Goal: Task Accomplishment & Management: Use online tool/utility

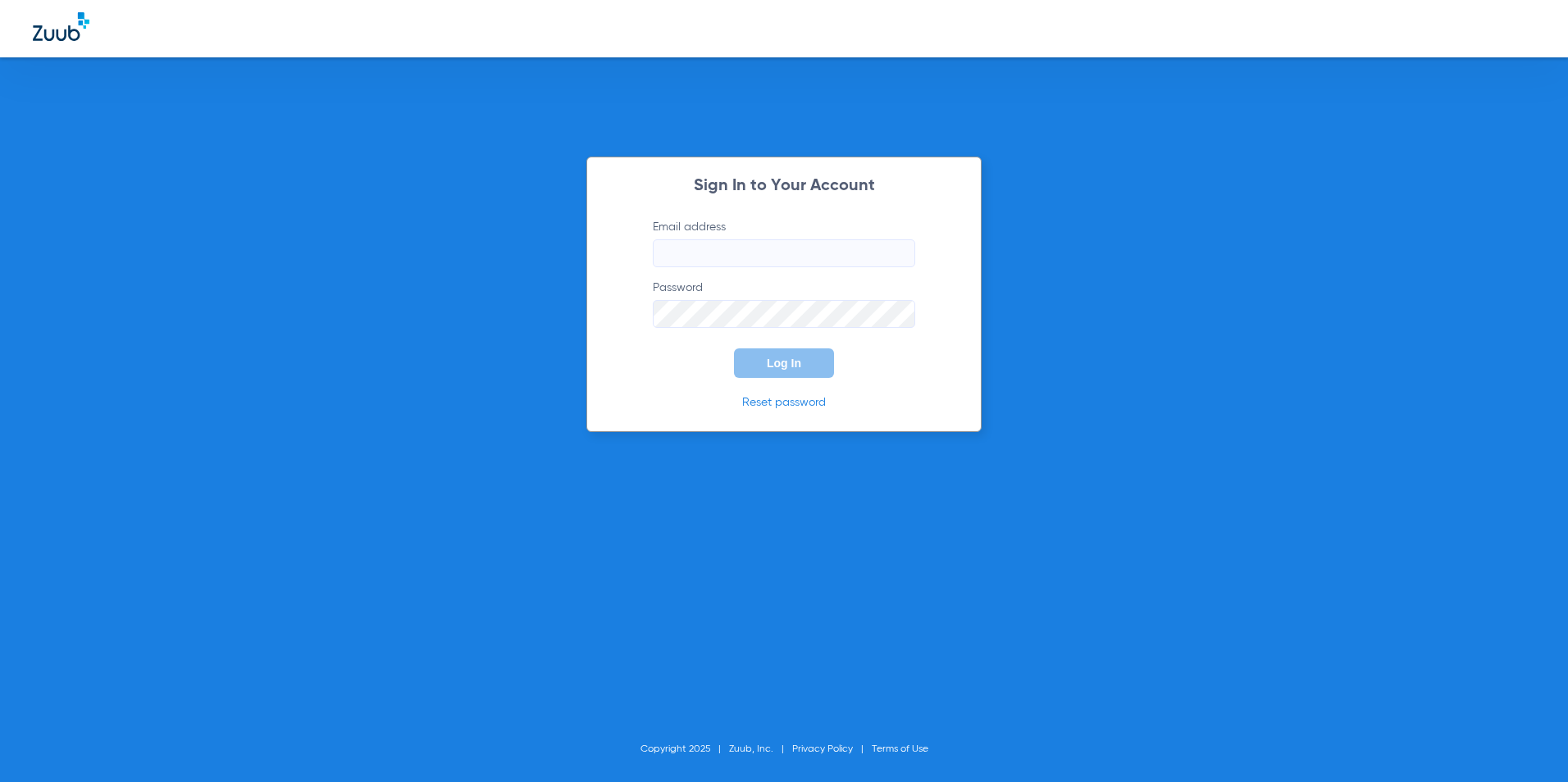
click at [851, 263] on input "Email address" at bounding box center [784, 253] width 263 height 27
type input "jagutierrez@cfhconline.org"
click at [813, 357] on button "Log In" at bounding box center [784, 363] width 100 height 29
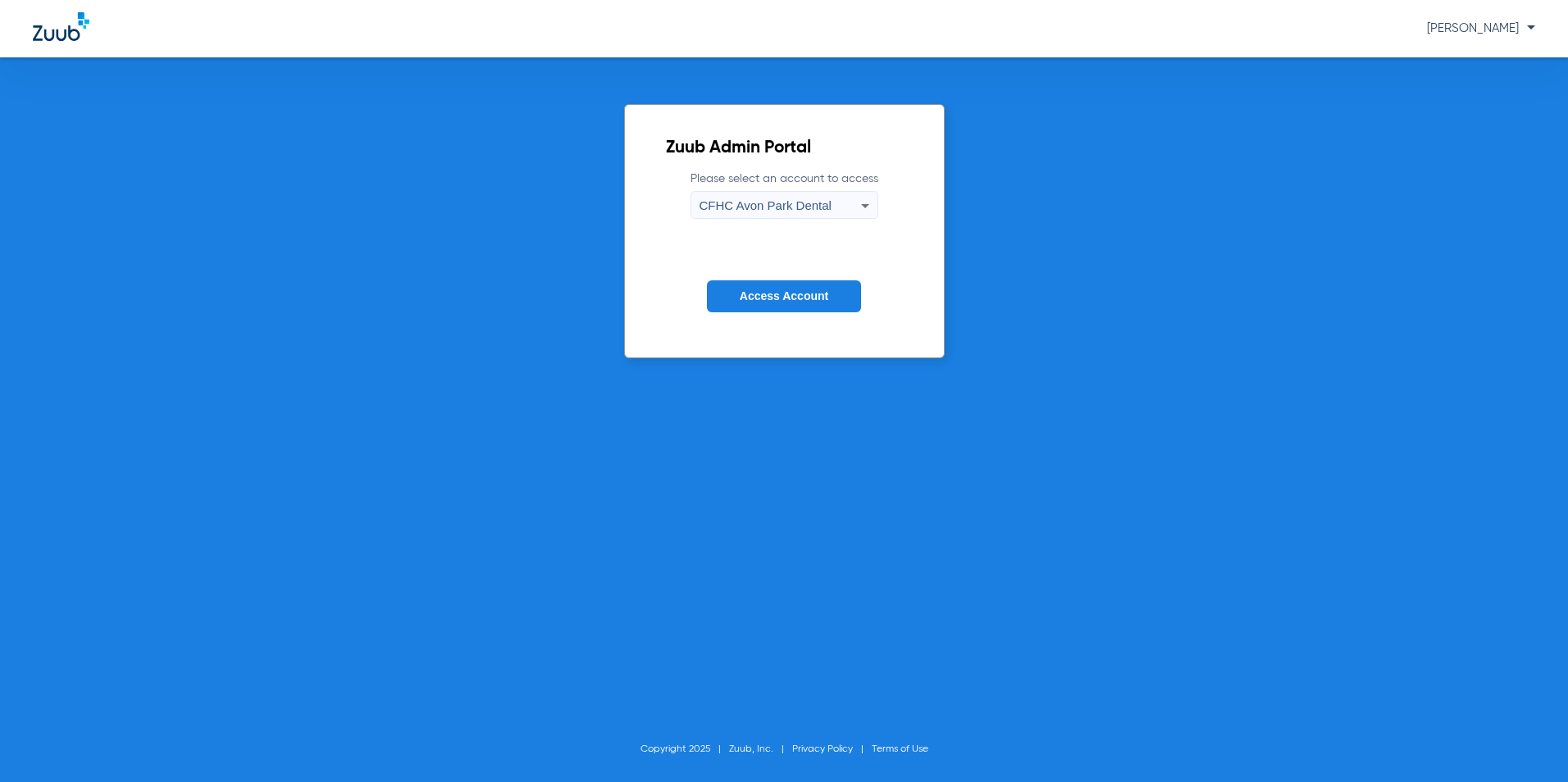
click at [848, 209] on div "CFHC Avon Park Dental" at bounding box center [780, 205] width 161 height 27
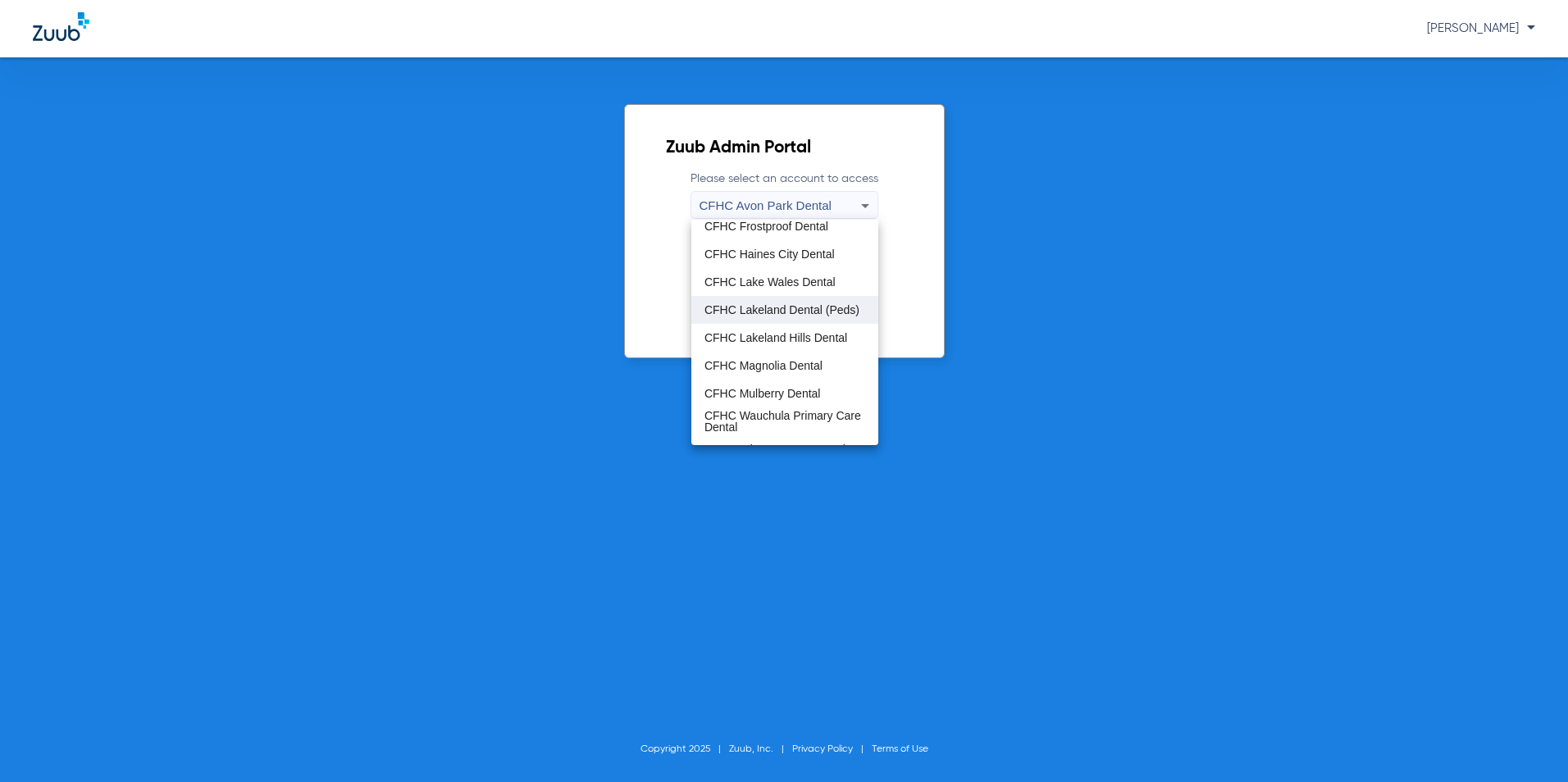
scroll to position [109, 0]
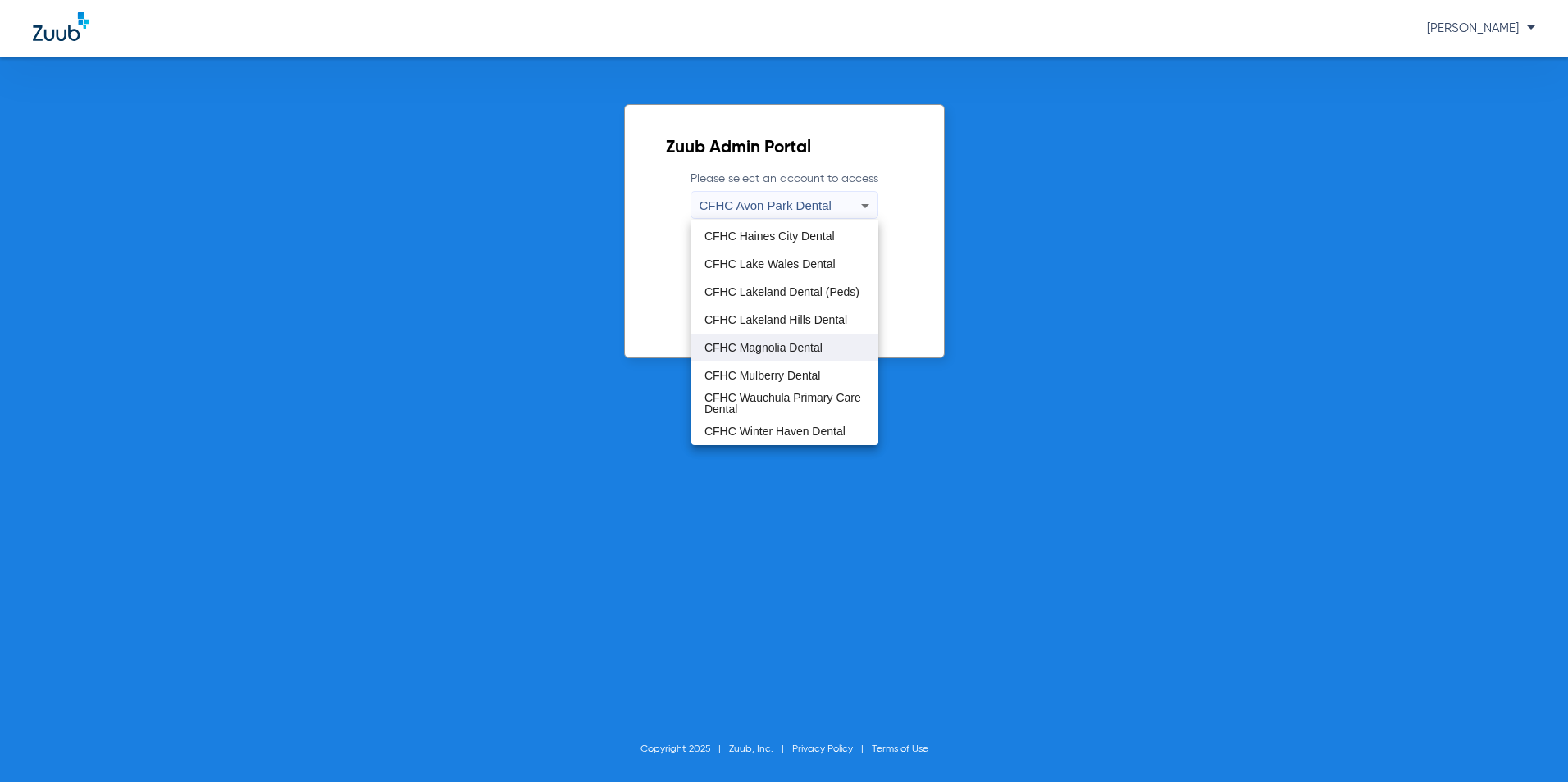
click at [776, 352] on span "CFHC Magnolia Dental" at bounding box center [763, 348] width 119 height 11
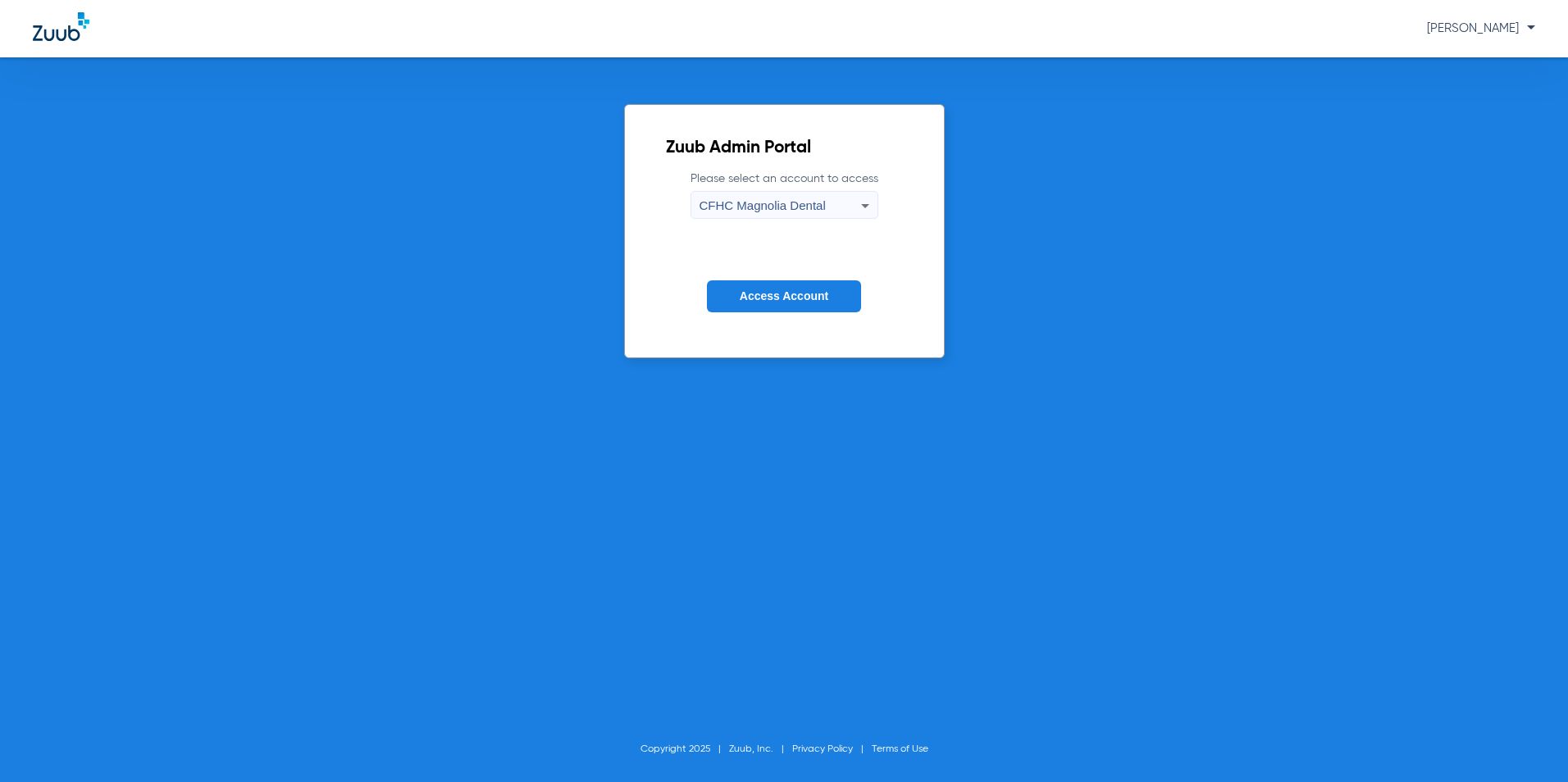
click at [745, 308] on button "Access Account" at bounding box center [784, 297] width 155 height 32
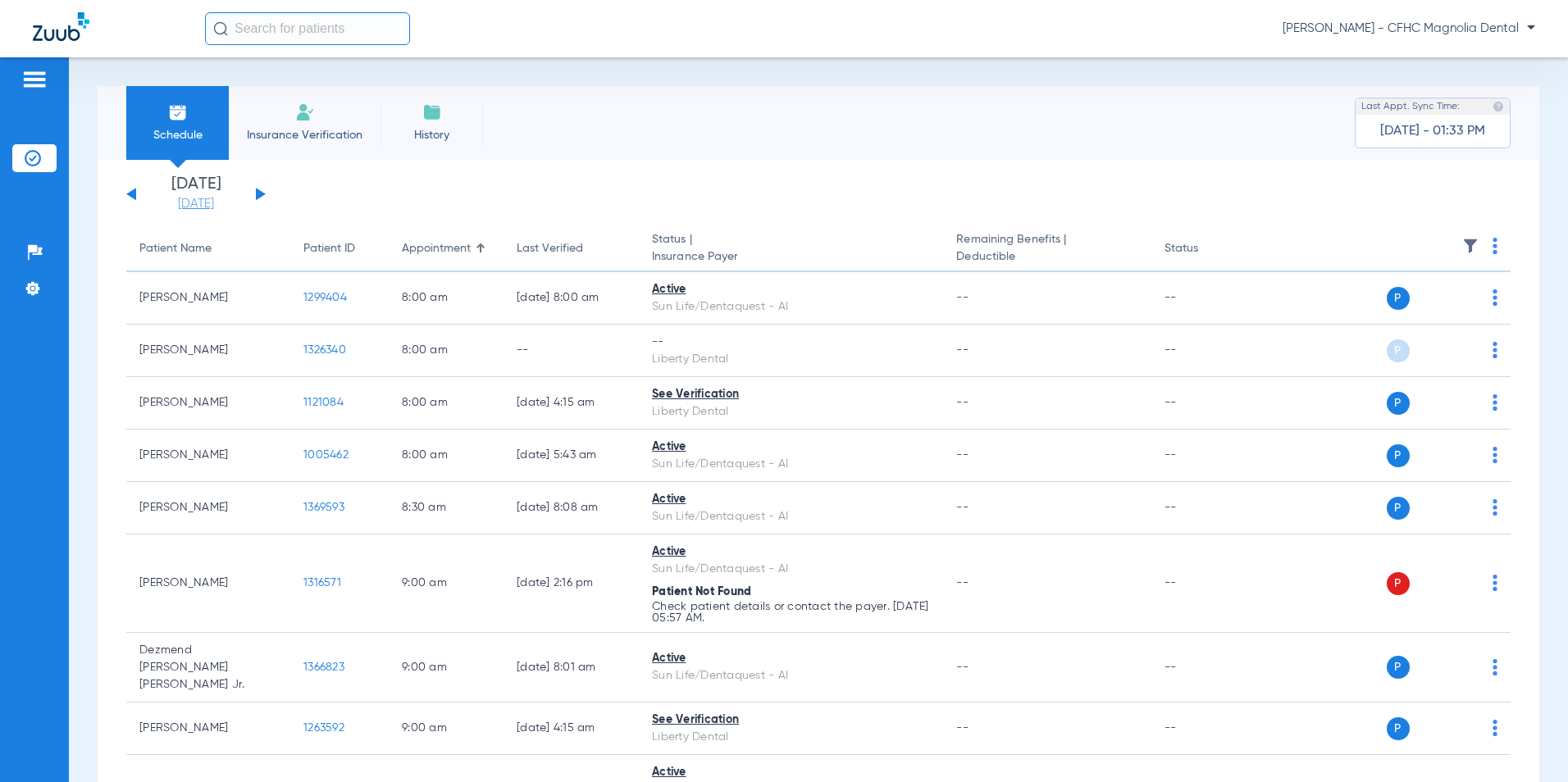
click at [204, 209] on link "[DATE]" at bounding box center [196, 204] width 99 height 16
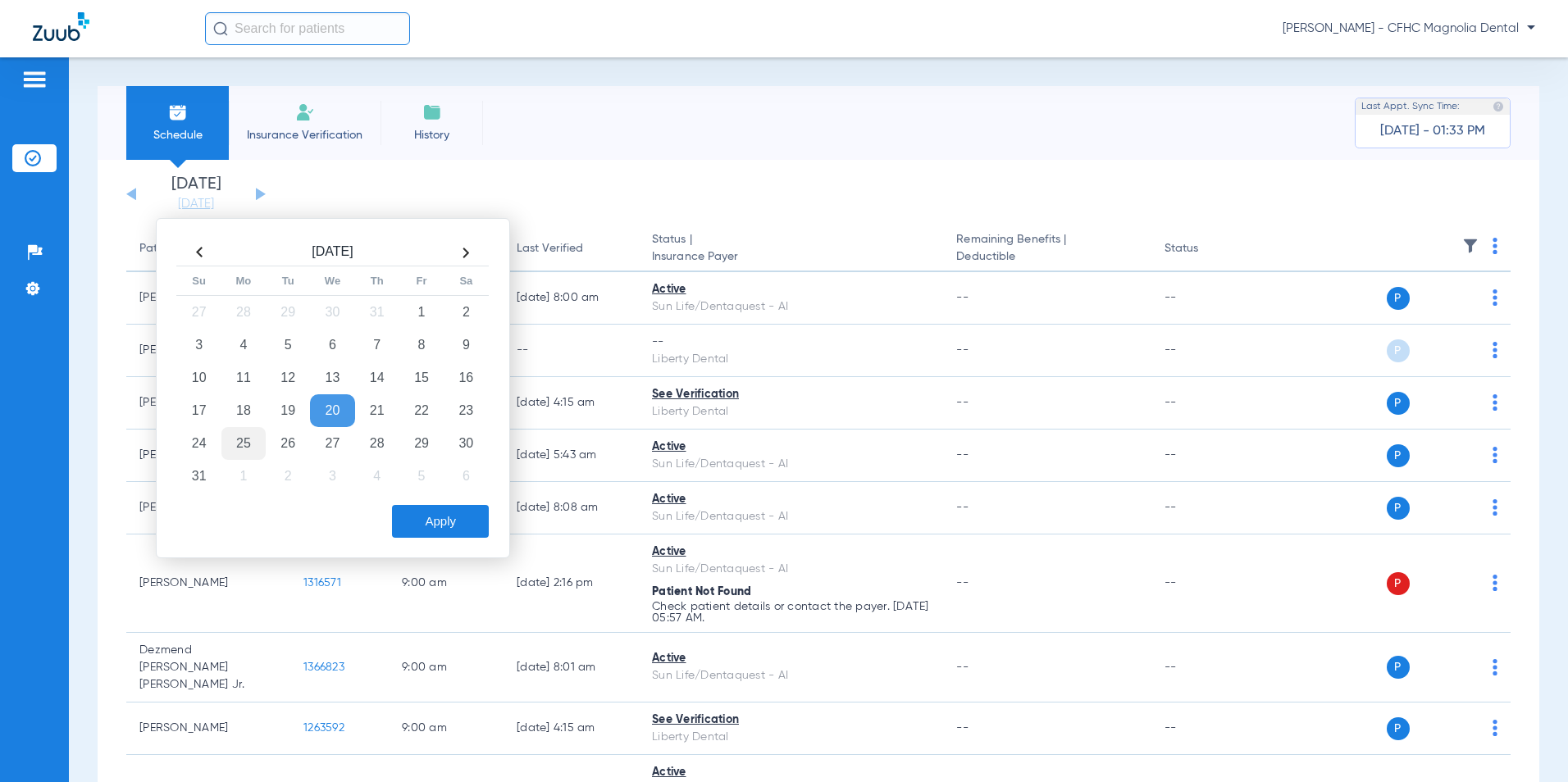
click at [258, 443] on td "25" at bounding box center [244, 444] width 45 height 33
click at [413, 516] on button "Apply" at bounding box center [441, 521] width 97 height 33
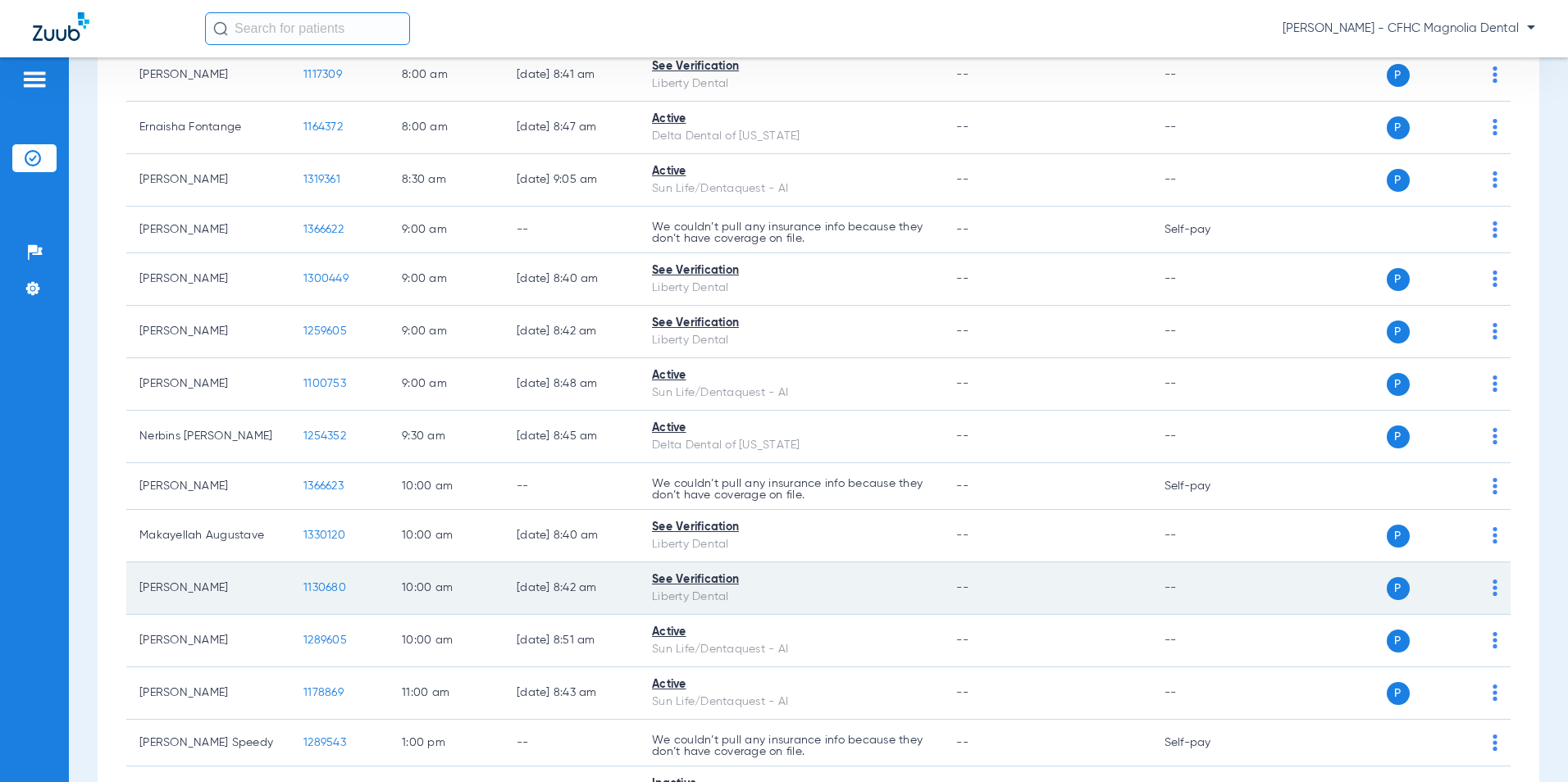
scroll to position [410, 0]
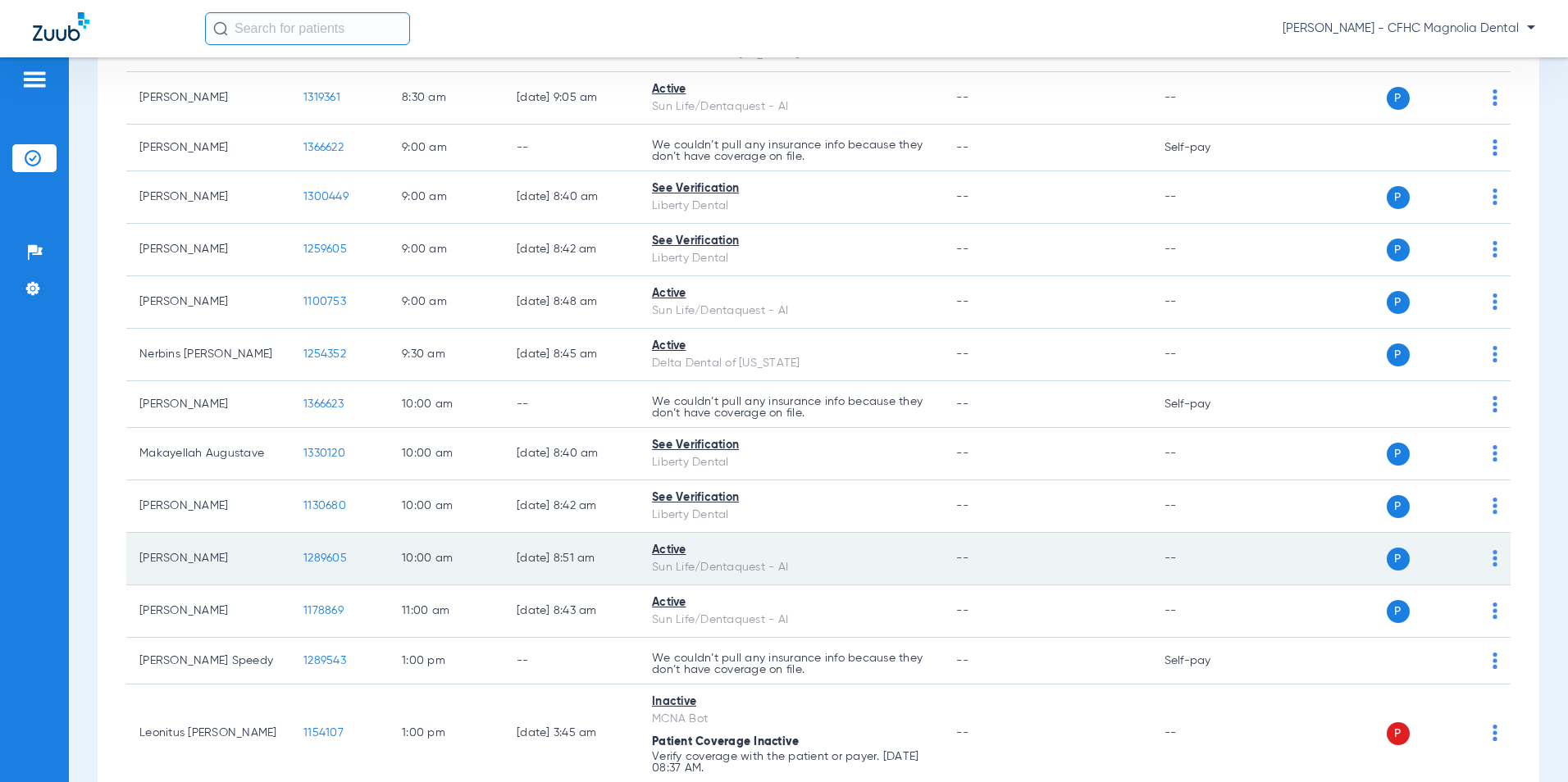
click at [310, 561] on span "1289605" at bounding box center [325, 558] width 44 height 11
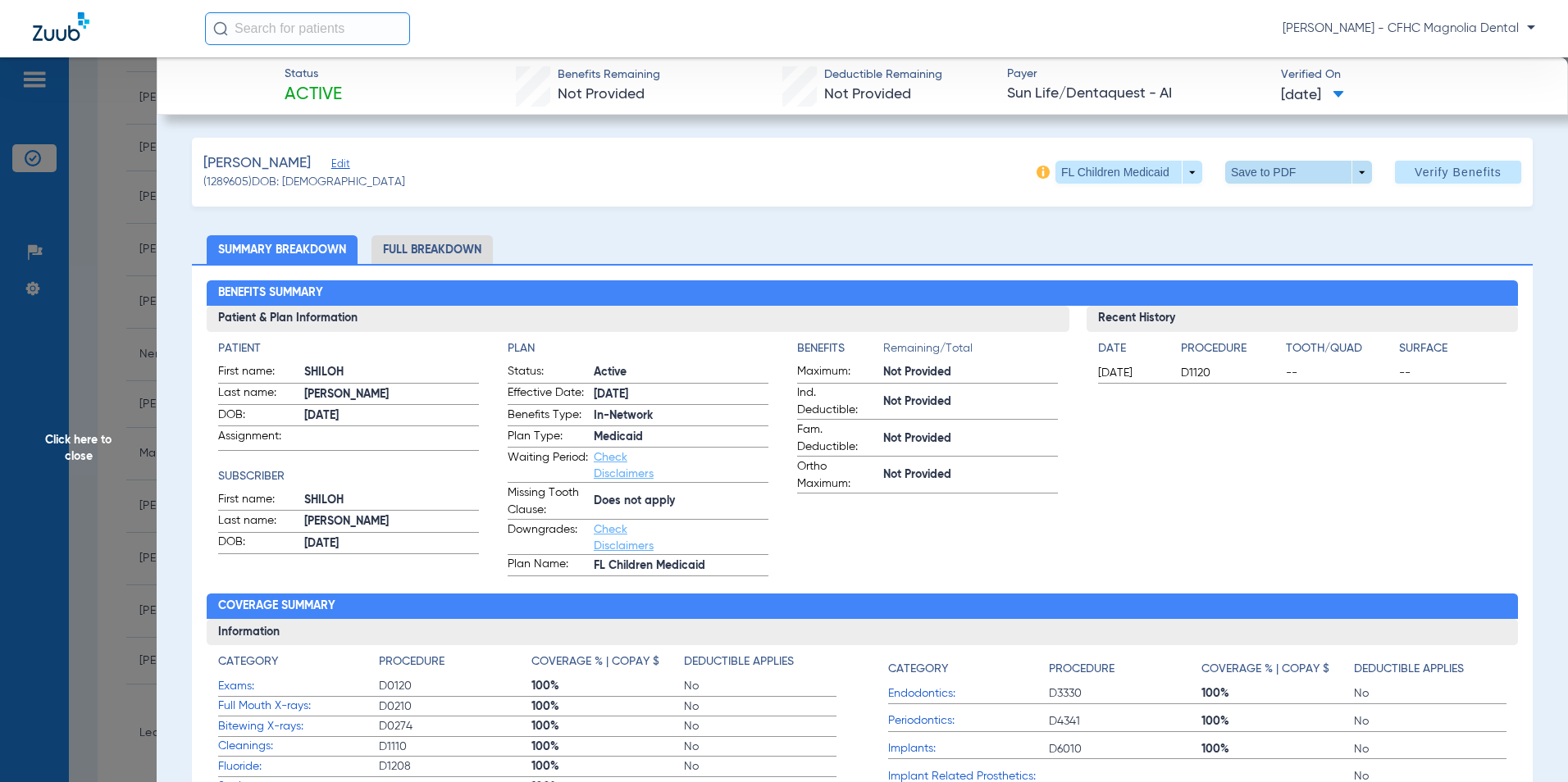
click at [1239, 179] on span at bounding box center [1299, 173] width 147 height 23
click at [1259, 207] on button "insert_drive_file Save to PDF" at bounding box center [1276, 205] width 124 height 33
click at [86, 428] on span "Click here to close" at bounding box center [78, 448] width 156 height 782
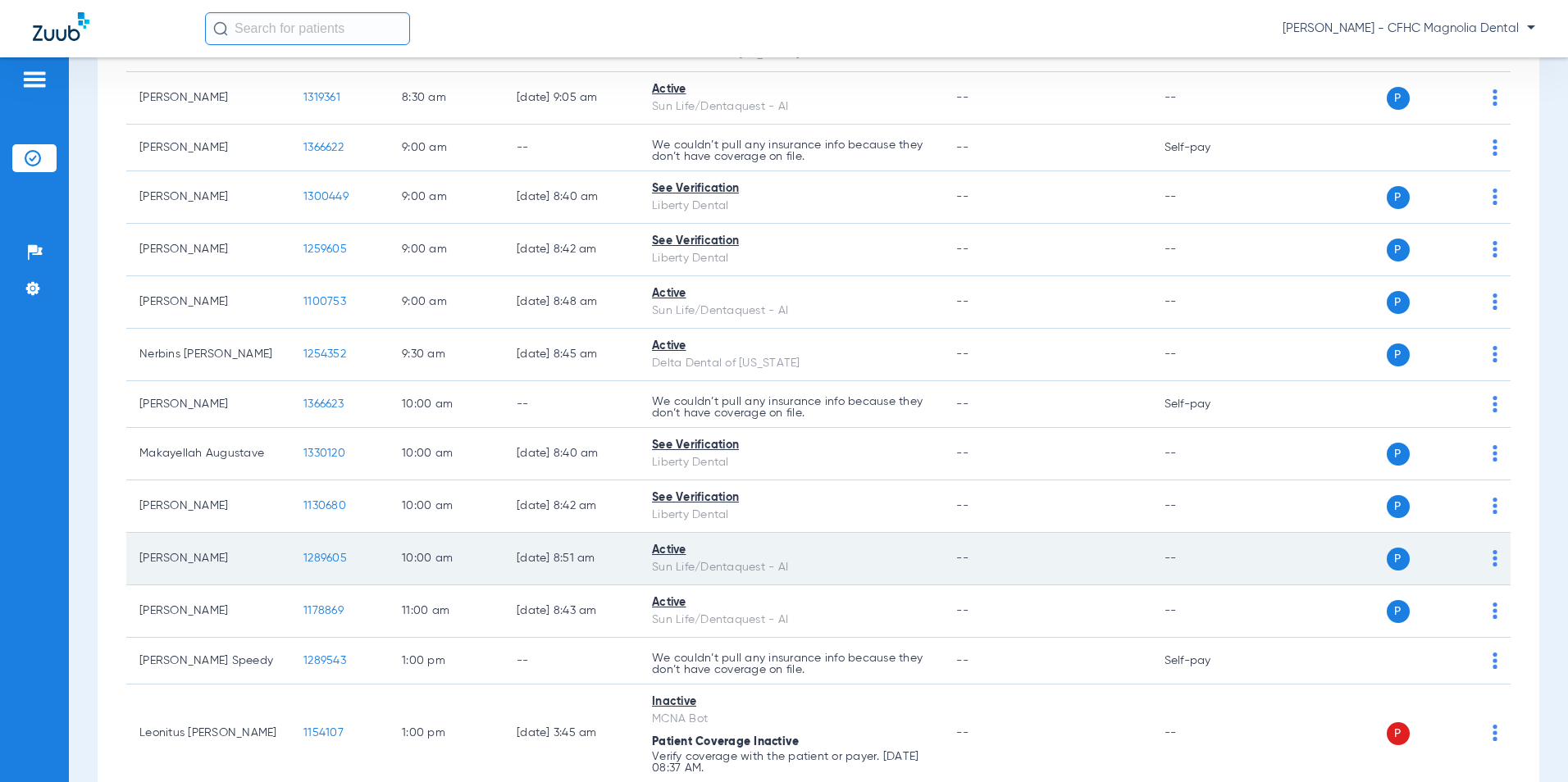
scroll to position [492, 0]
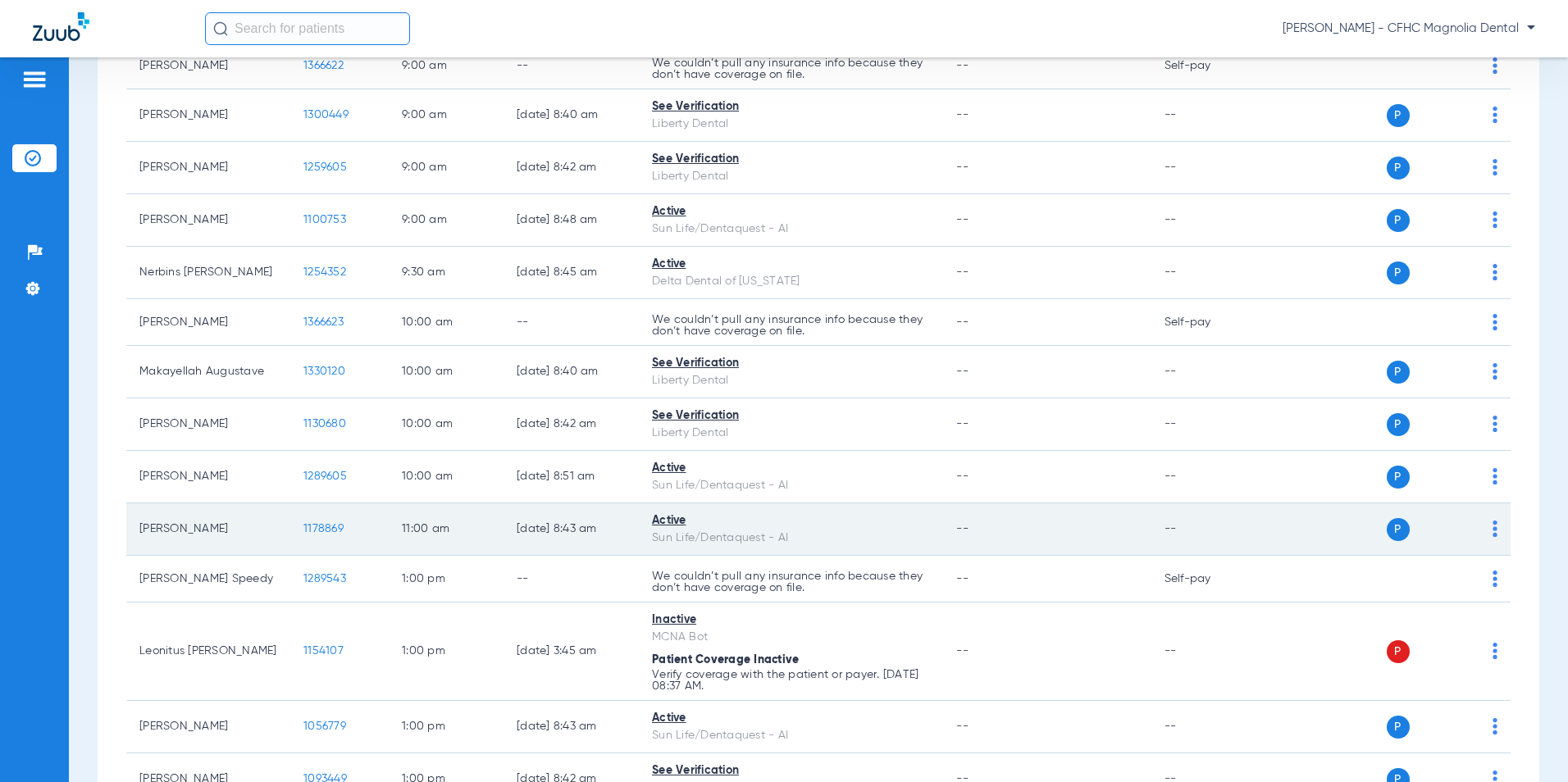
click at [310, 529] on span "1178869" at bounding box center [323, 529] width 40 height 11
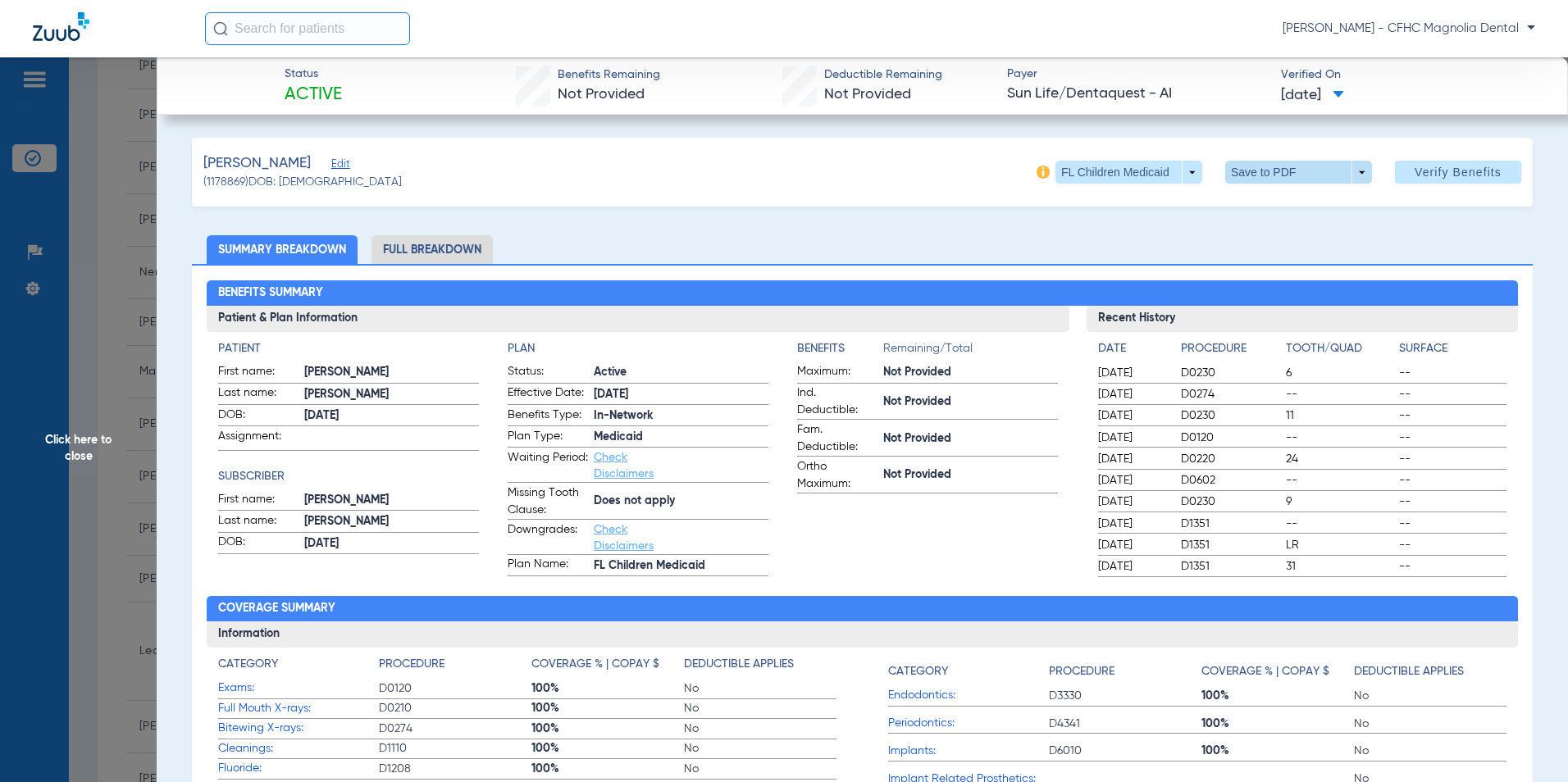
click at [1249, 168] on span at bounding box center [1299, 173] width 147 height 23
click at [1270, 201] on span "Save to PDF" at bounding box center [1292, 205] width 64 height 11
click at [106, 440] on span "Click here to close" at bounding box center [78, 448] width 156 height 782
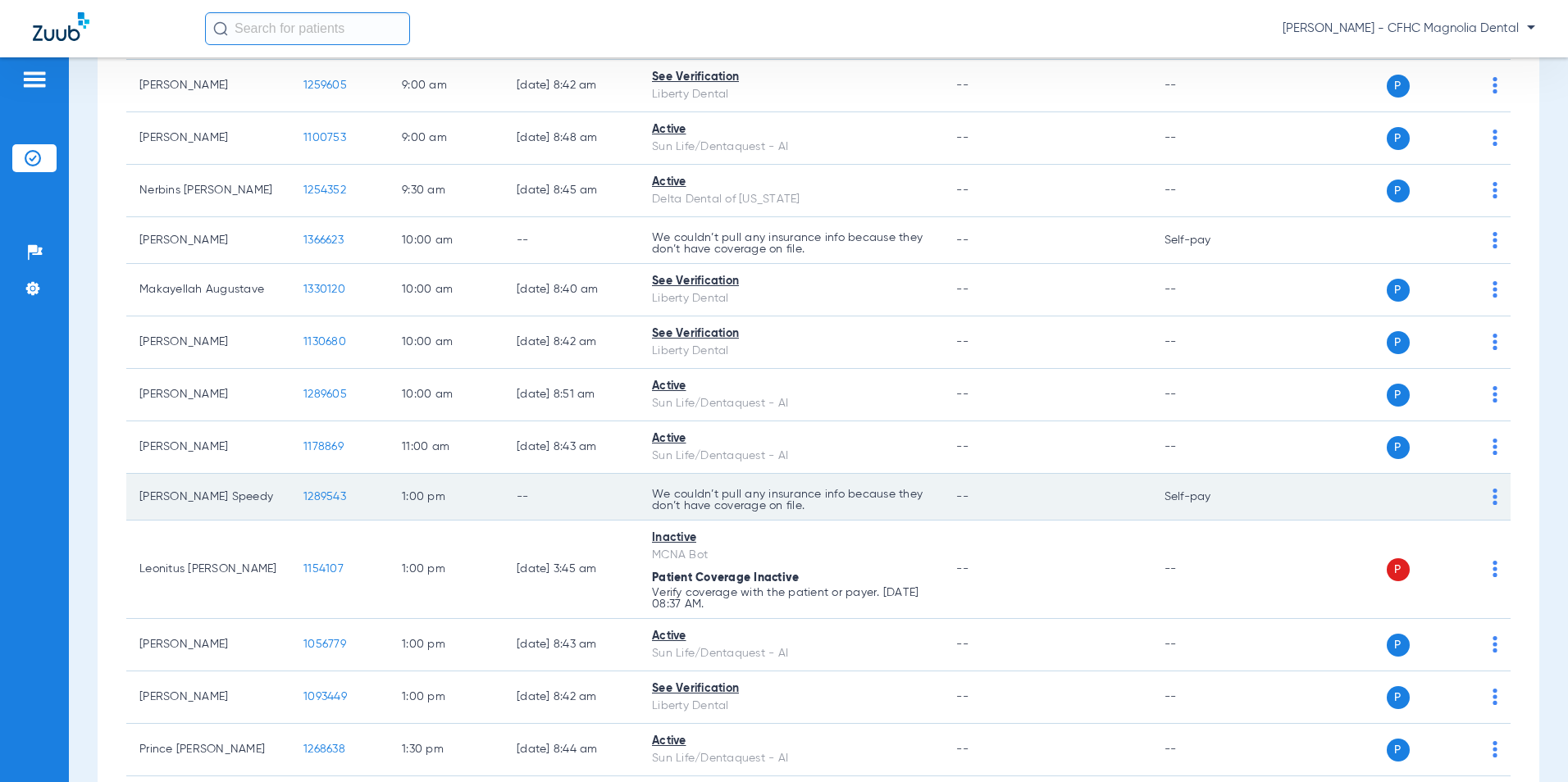
scroll to position [656, 0]
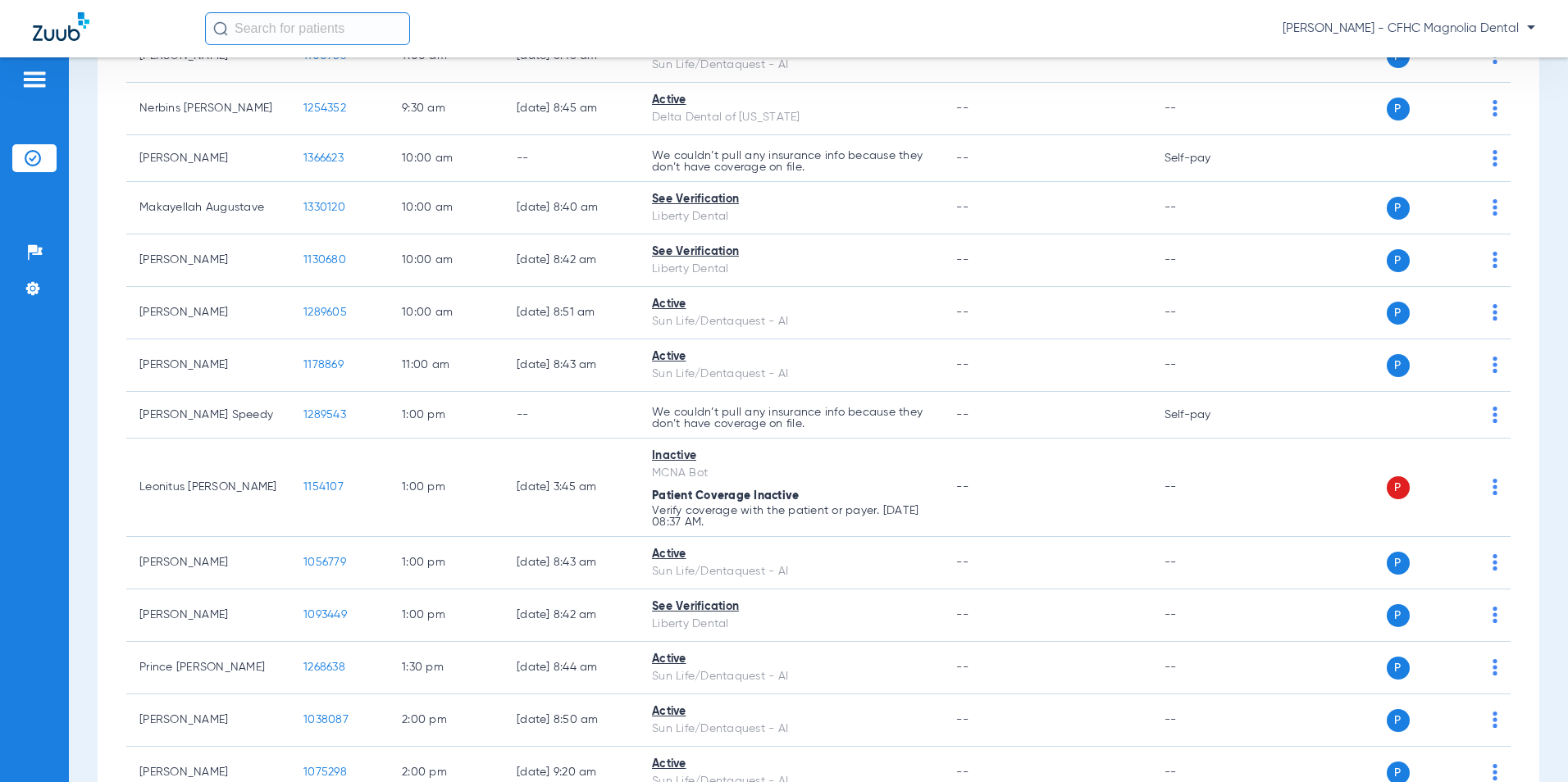
click at [1142, 1] on div "[PERSON_NAME] - CFHC Magnolia Dental" at bounding box center [784, 28] width 1568 height 58
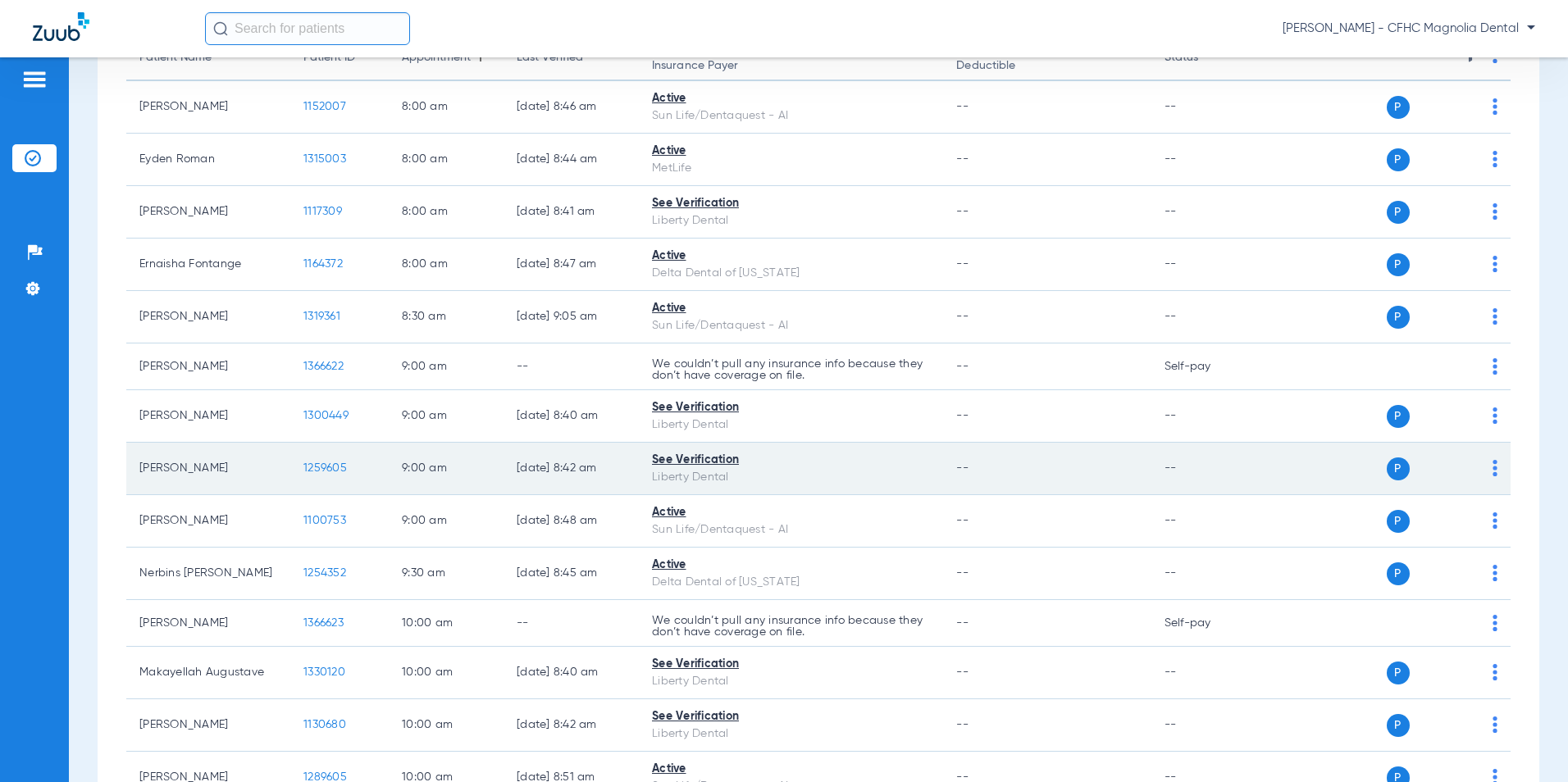
scroll to position [0, 0]
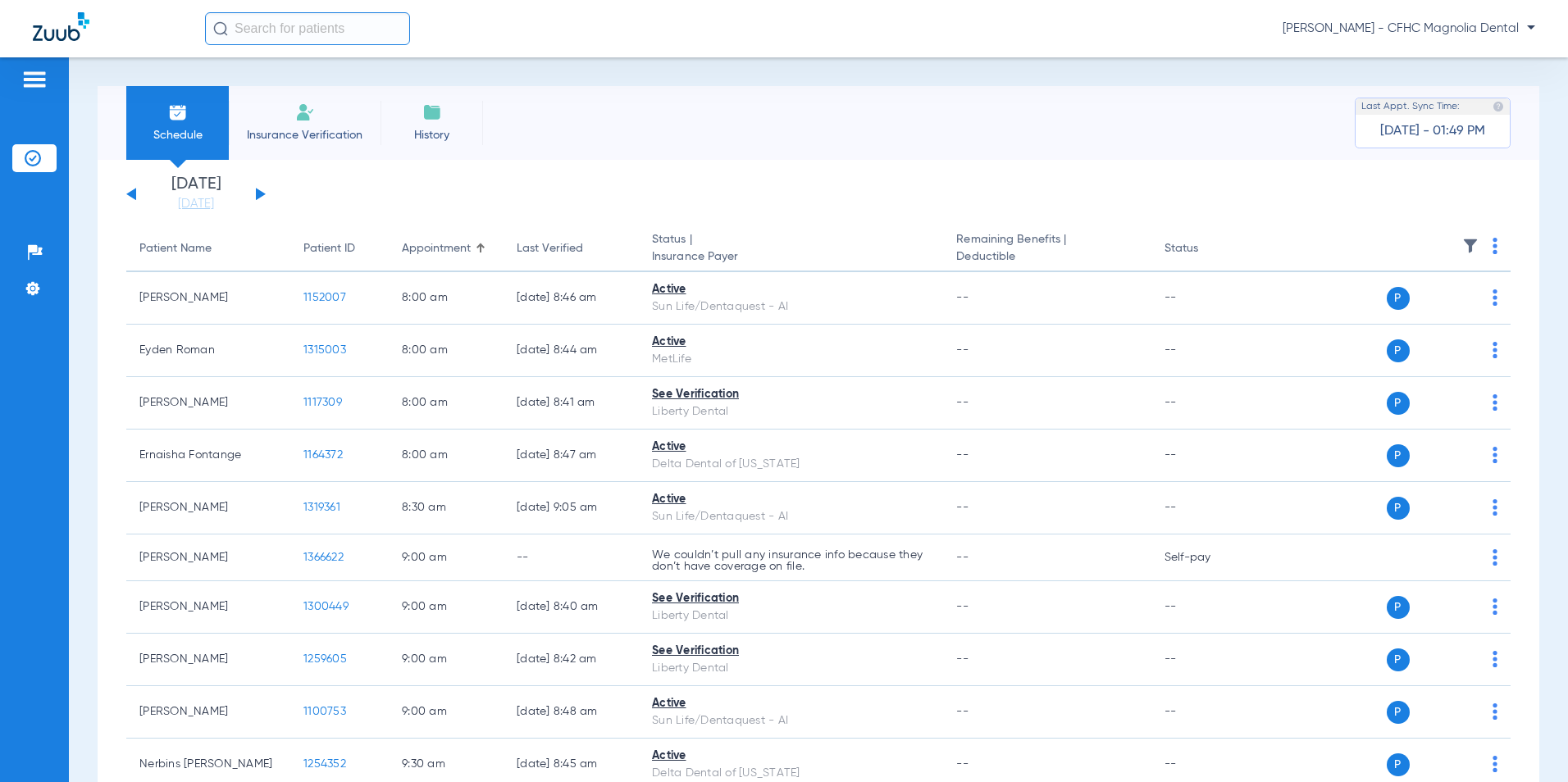
click at [259, 33] on input "text" at bounding box center [307, 28] width 205 height 33
click at [55, 85] on div at bounding box center [34, 82] width 45 height 25
click at [46, 82] on img at bounding box center [34, 80] width 27 height 20
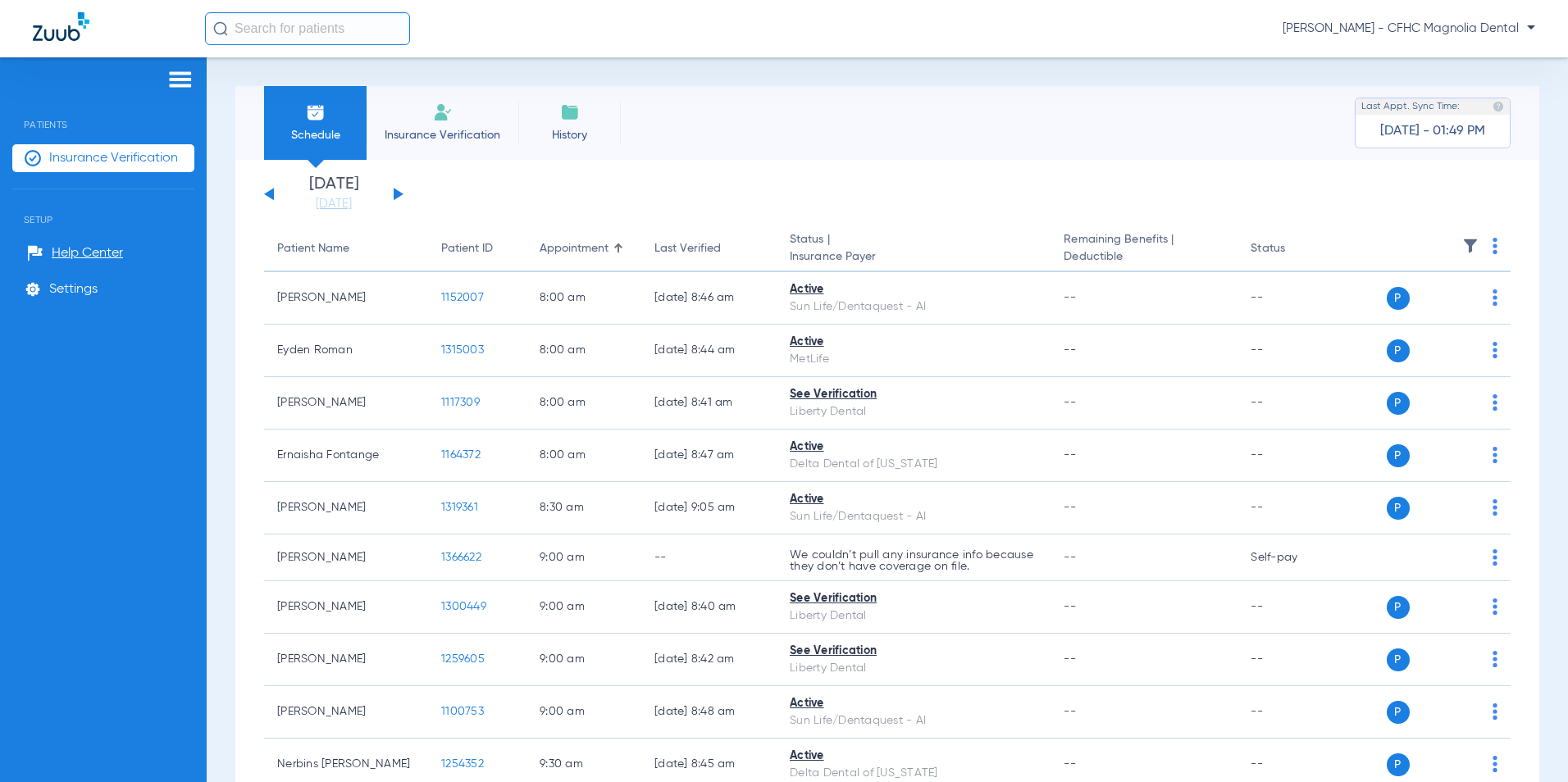
click at [179, 82] on img at bounding box center [181, 80] width 27 height 20
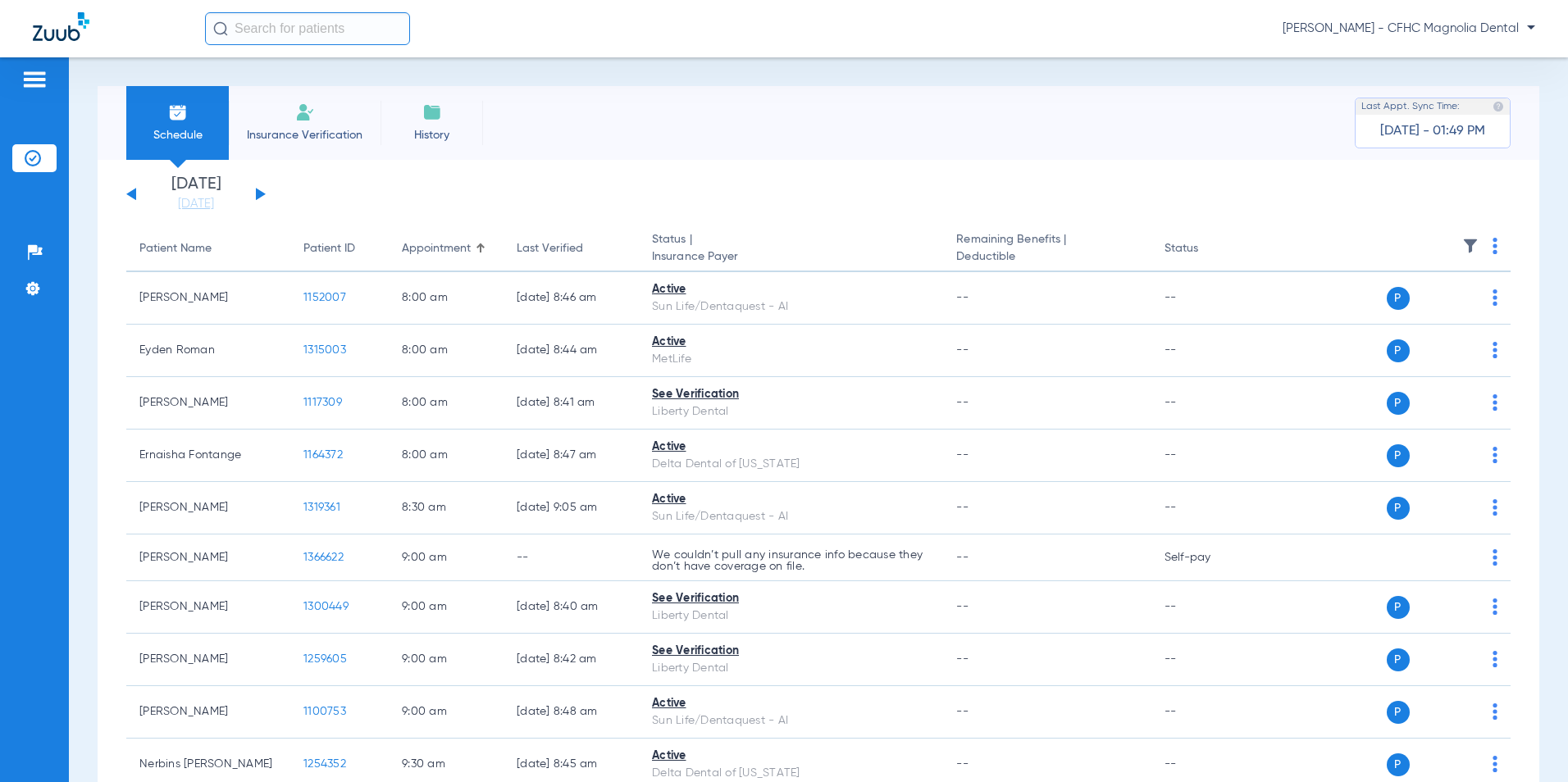
click at [326, 27] on input "text" at bounding box center [307, 28] width 205 height 33
paste input "961269302101"
type input "961269302101"
drag, startPoint x: 296, startPoint y: 32, endPoint x: 186, endPoint y: 42, distance: 110.5
click at [186, 42] on div "961269302101 No search results Jasmine Gutierrez - CFHC Magnolia Dental" at bounding box center [784, 28] width 1568 height 58
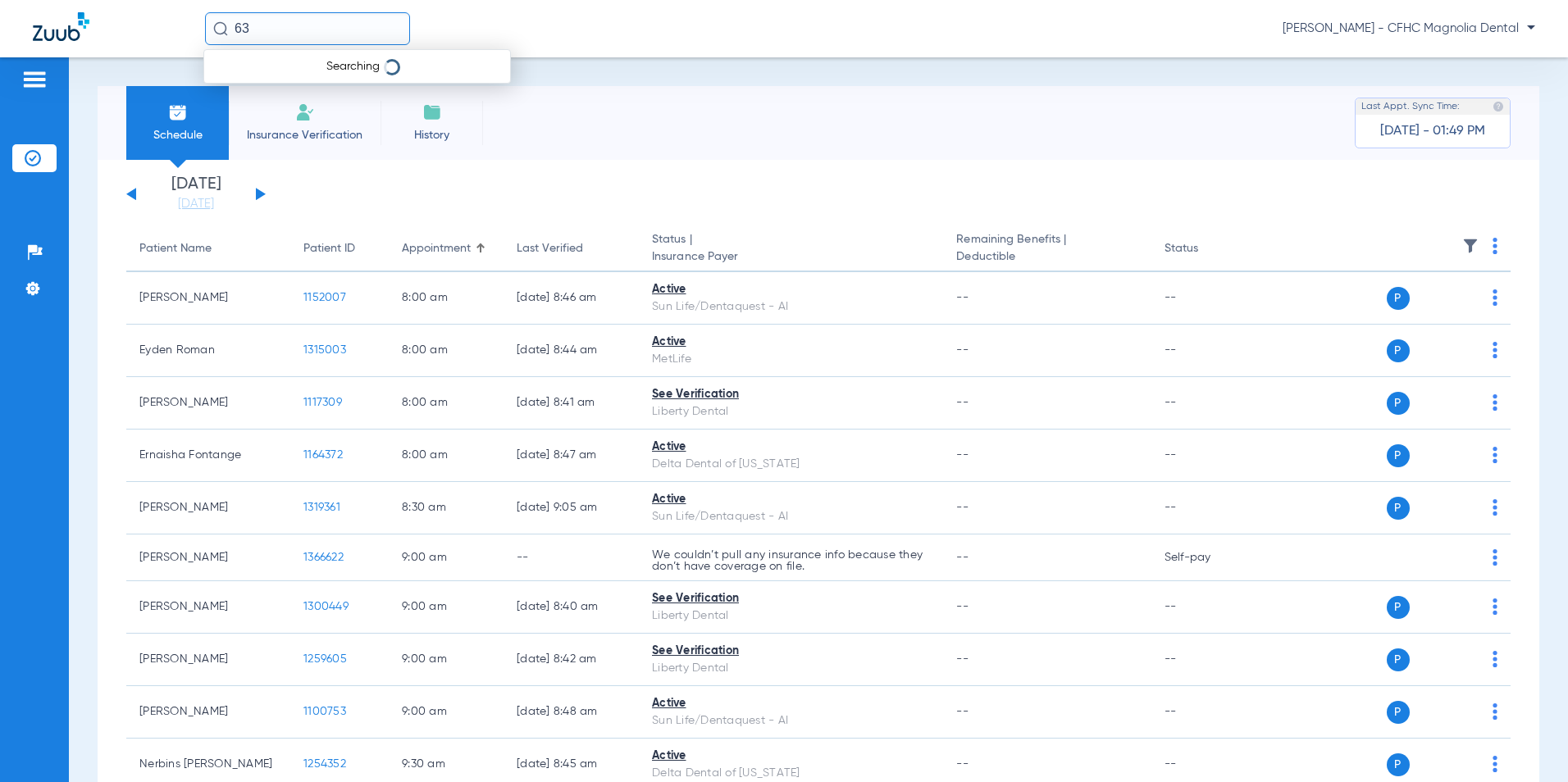
type input "6"
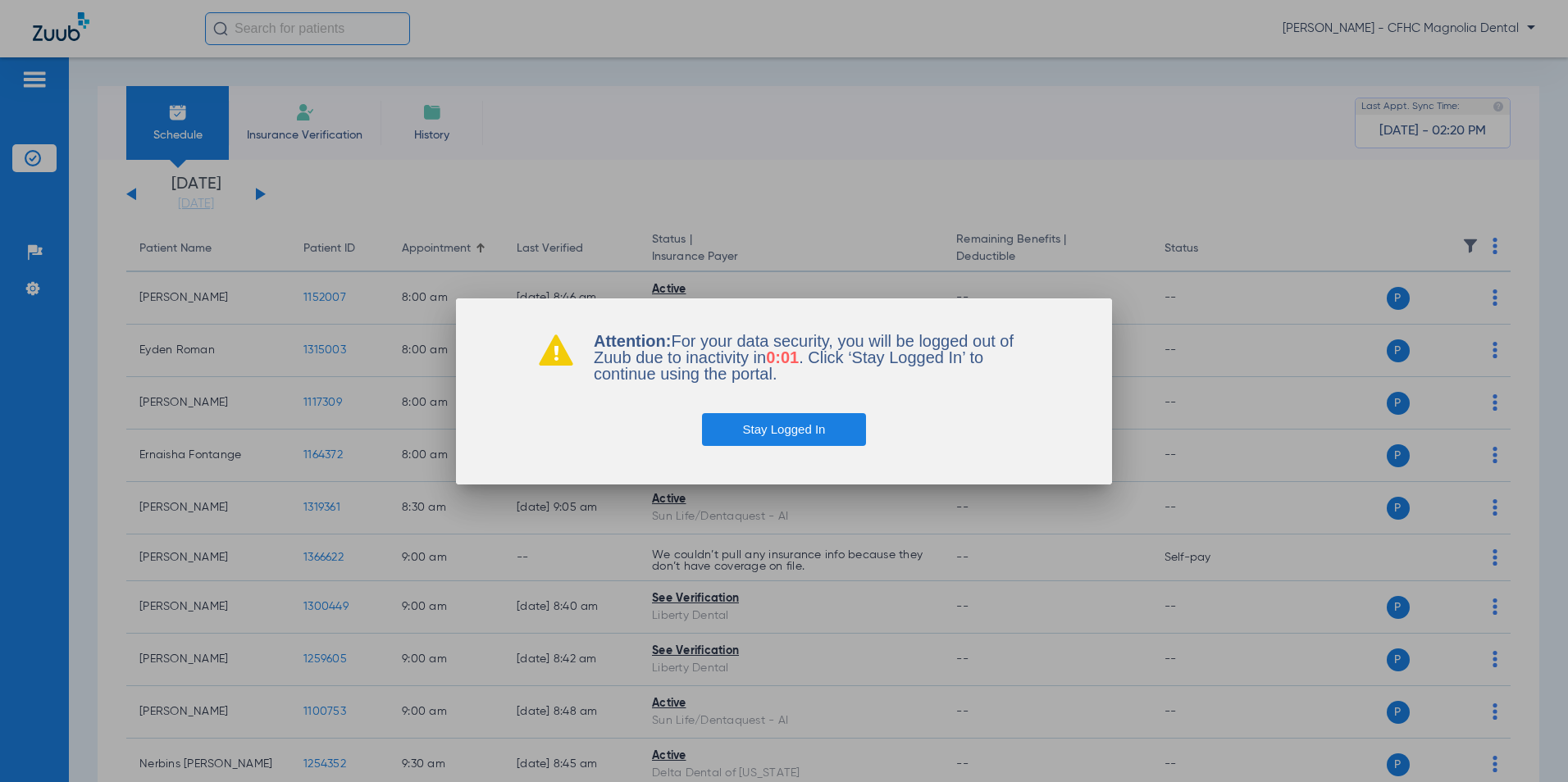
click at [828, 432] on button "Stay Logged In" at bounding box center [785, 429] width 165 height 33
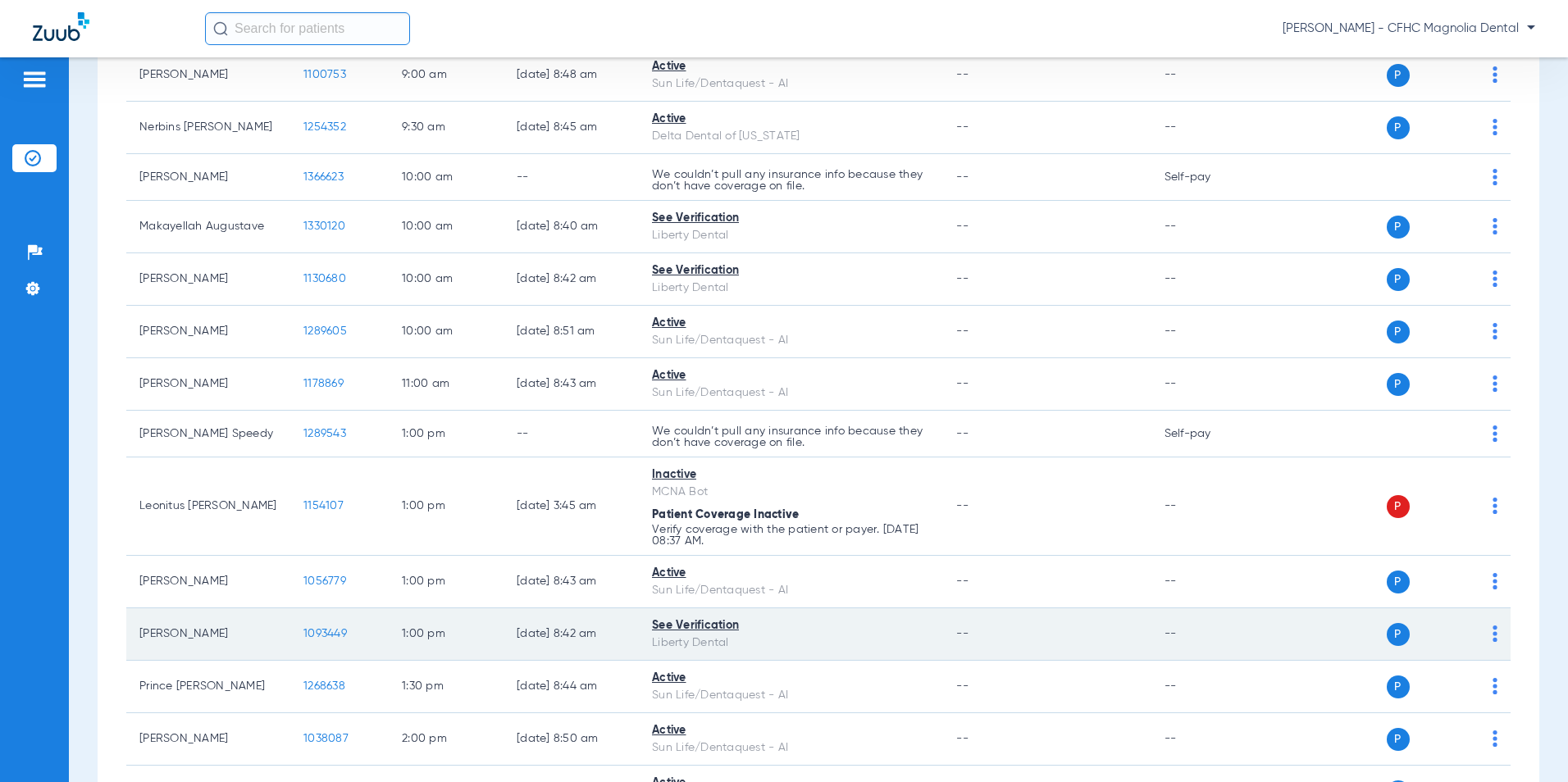
scroll to position [656, 0]
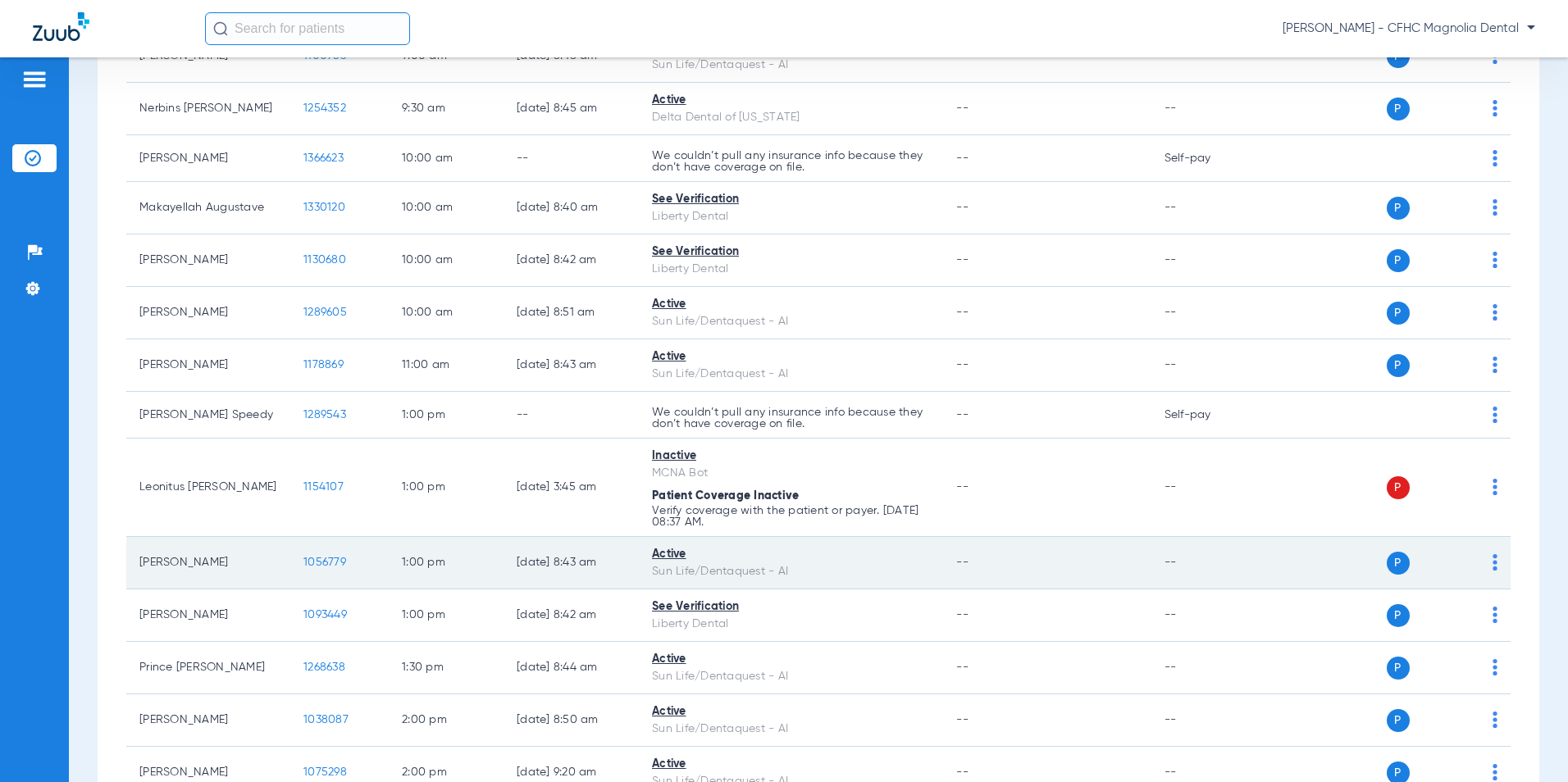
click at [319, 561] on span "1056779" at bounding box center [324, 563] width 43 height 11
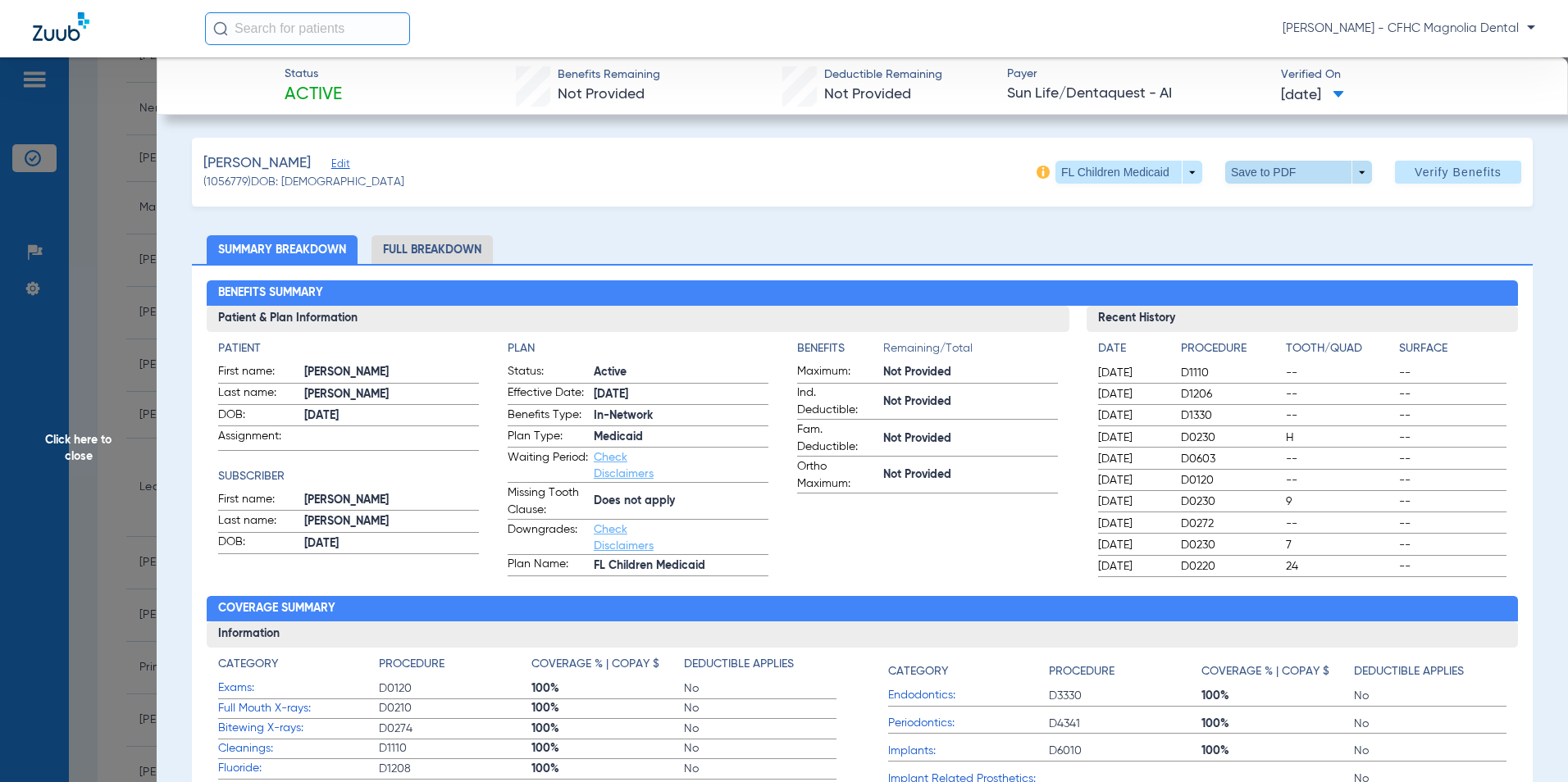
click at [1251, 169] on span at bounding box center [1299, 173] width 147 height 23
drag, startPoint x: 1253, startPoint y: 202, endPoint x: 1257, endPoint y: 193, distance: 9.8
click at [1256, 197] on button "insert_drive_file Save to PDF" at bounding box center [1276, 205] width 124 height 33
click at [70, 438] on span "Click here to close" at bounding box center [78, 448] width 156 height 782
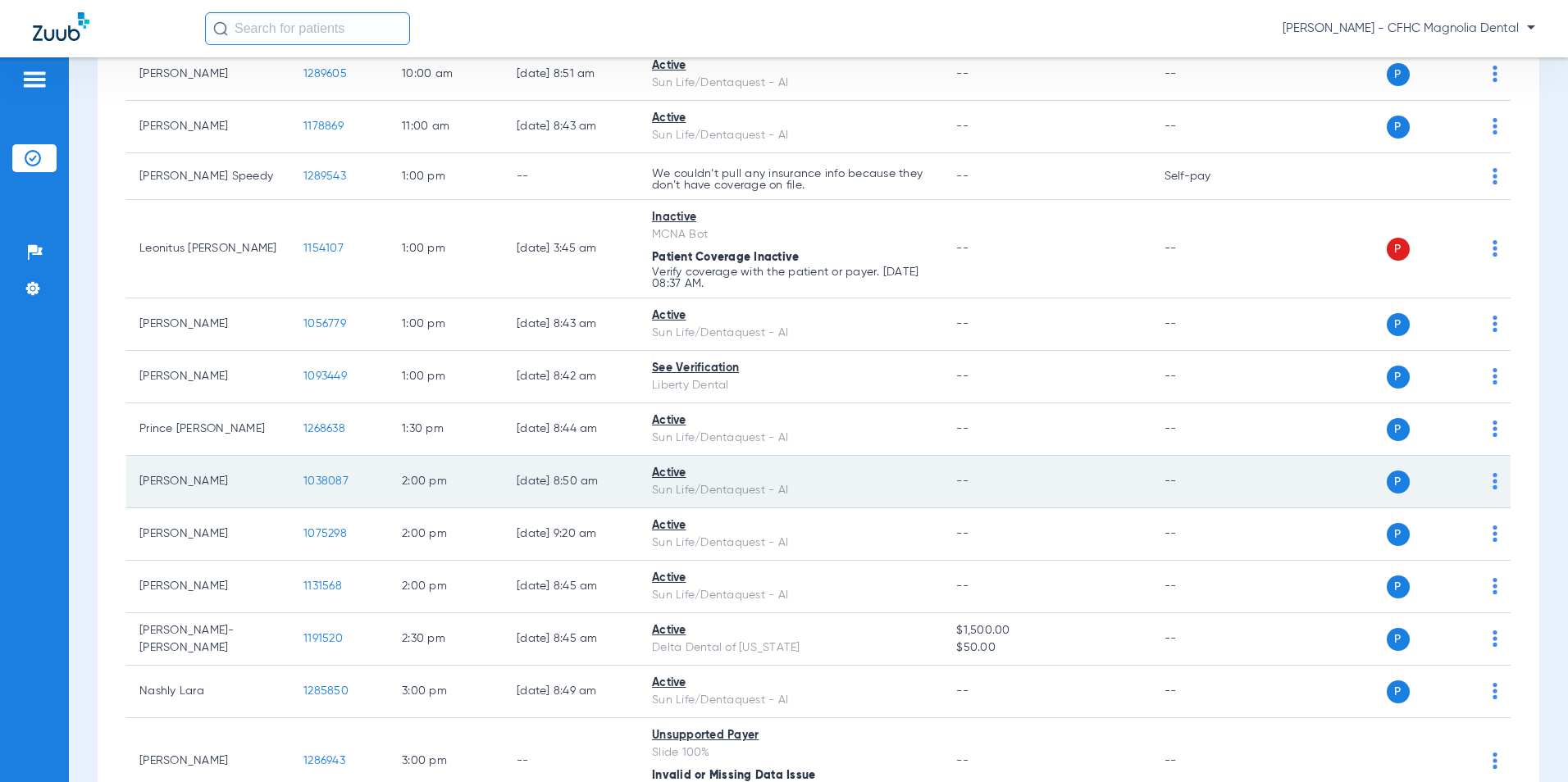
scroll to position [902, 0]
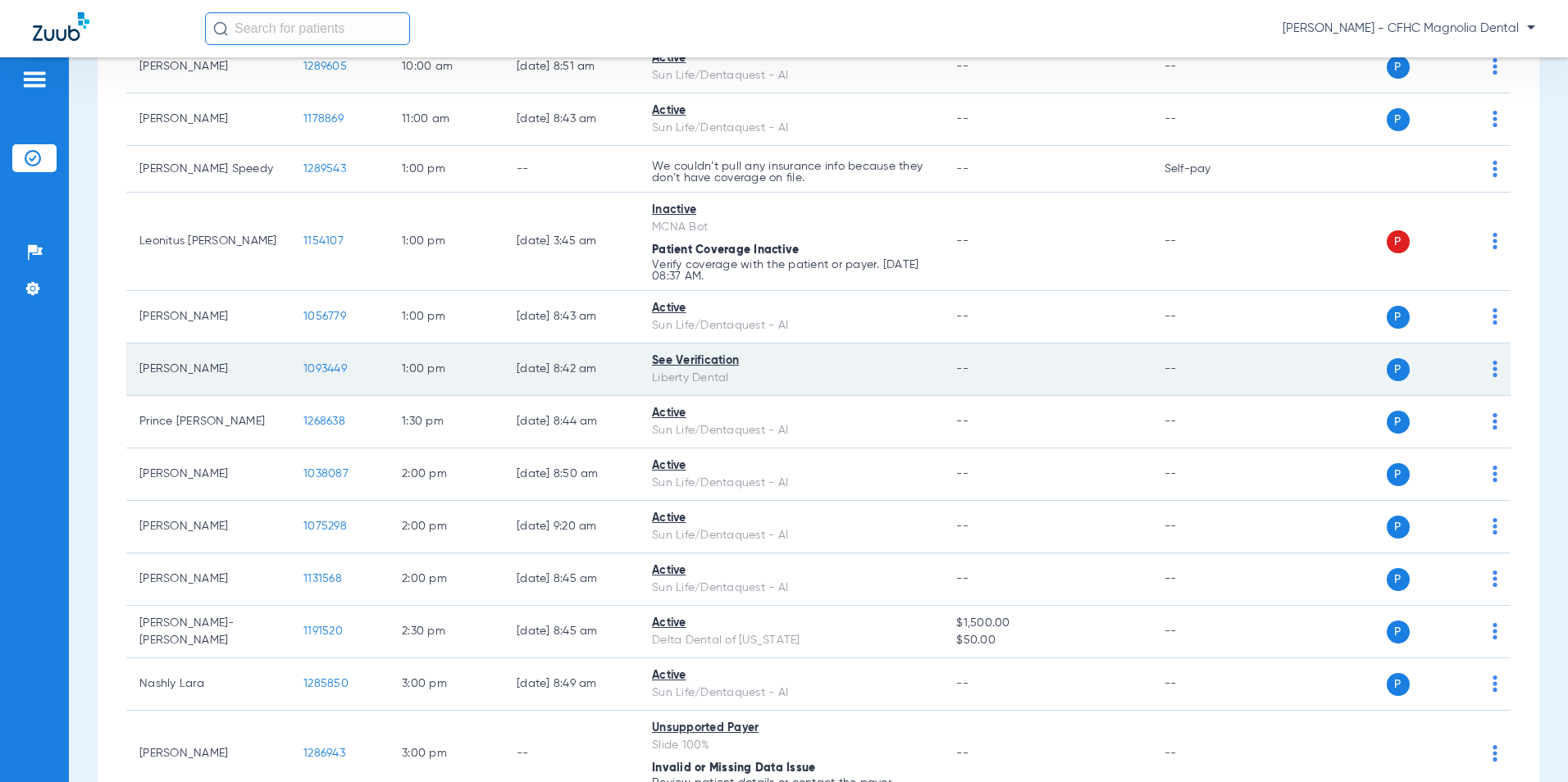
click at [344, 367] on span "1093449" at bounding box center [325, 369] width 44 height 11
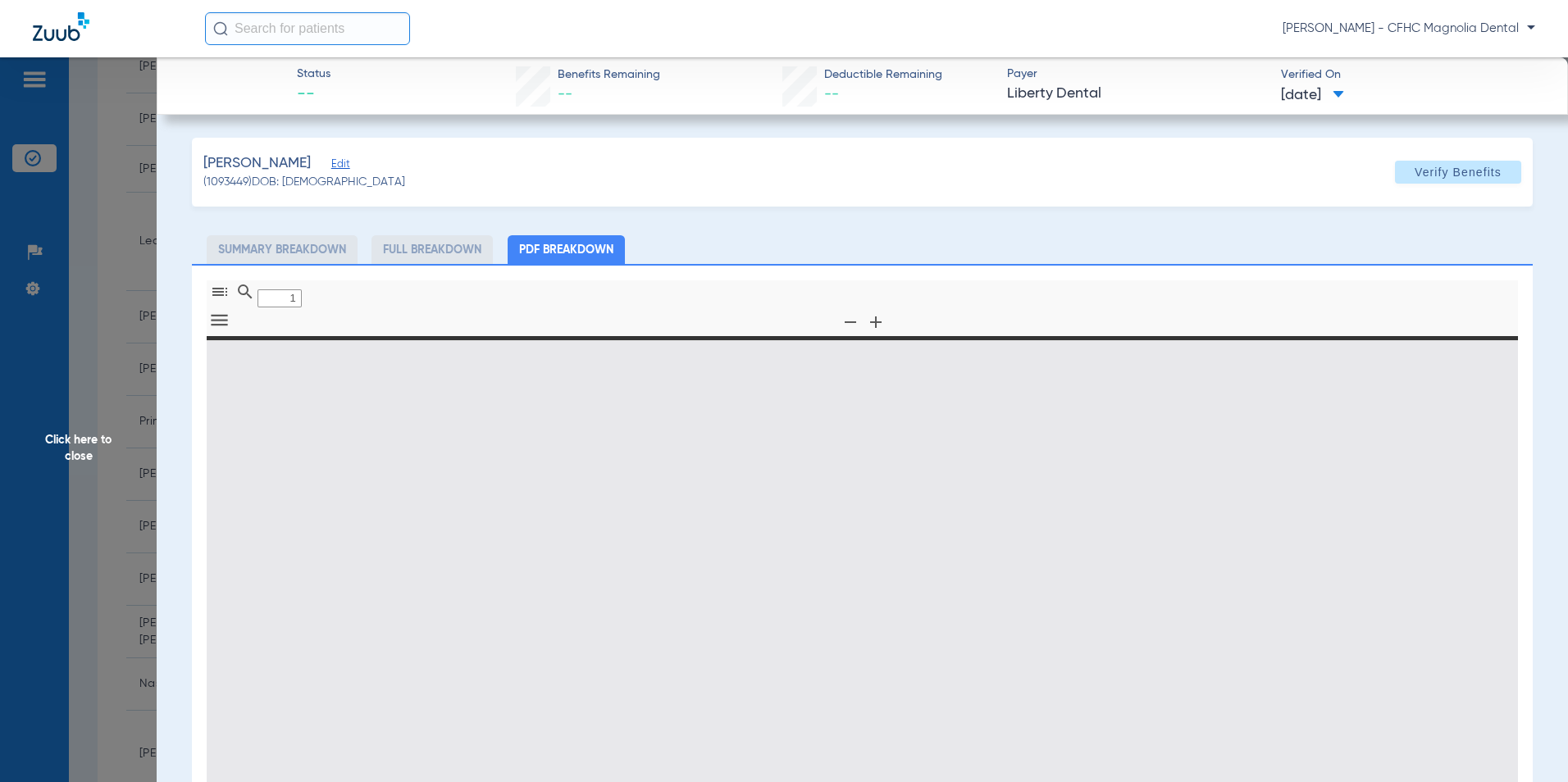
type input "0"
select select "page-width"
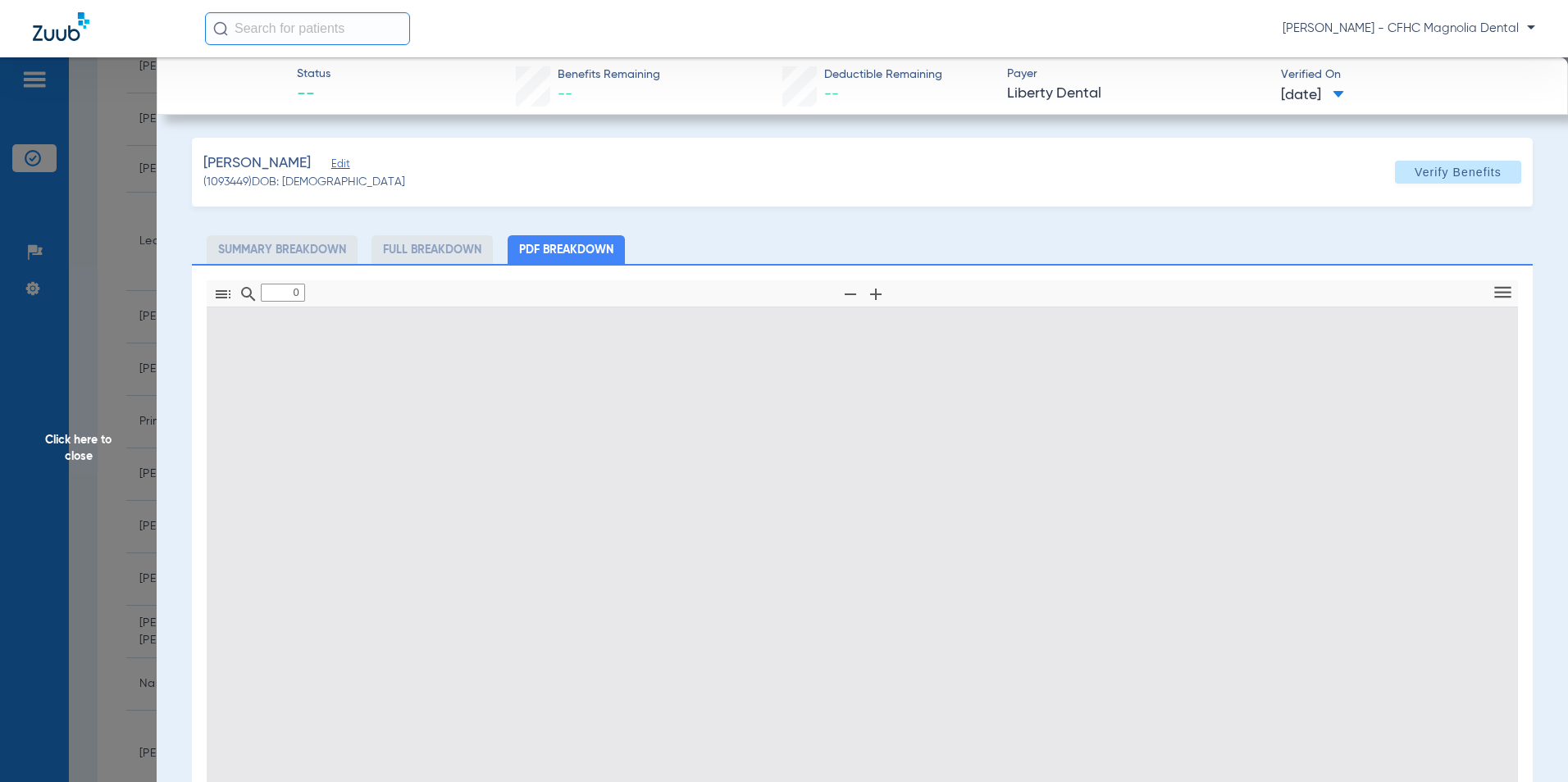
type input "1"
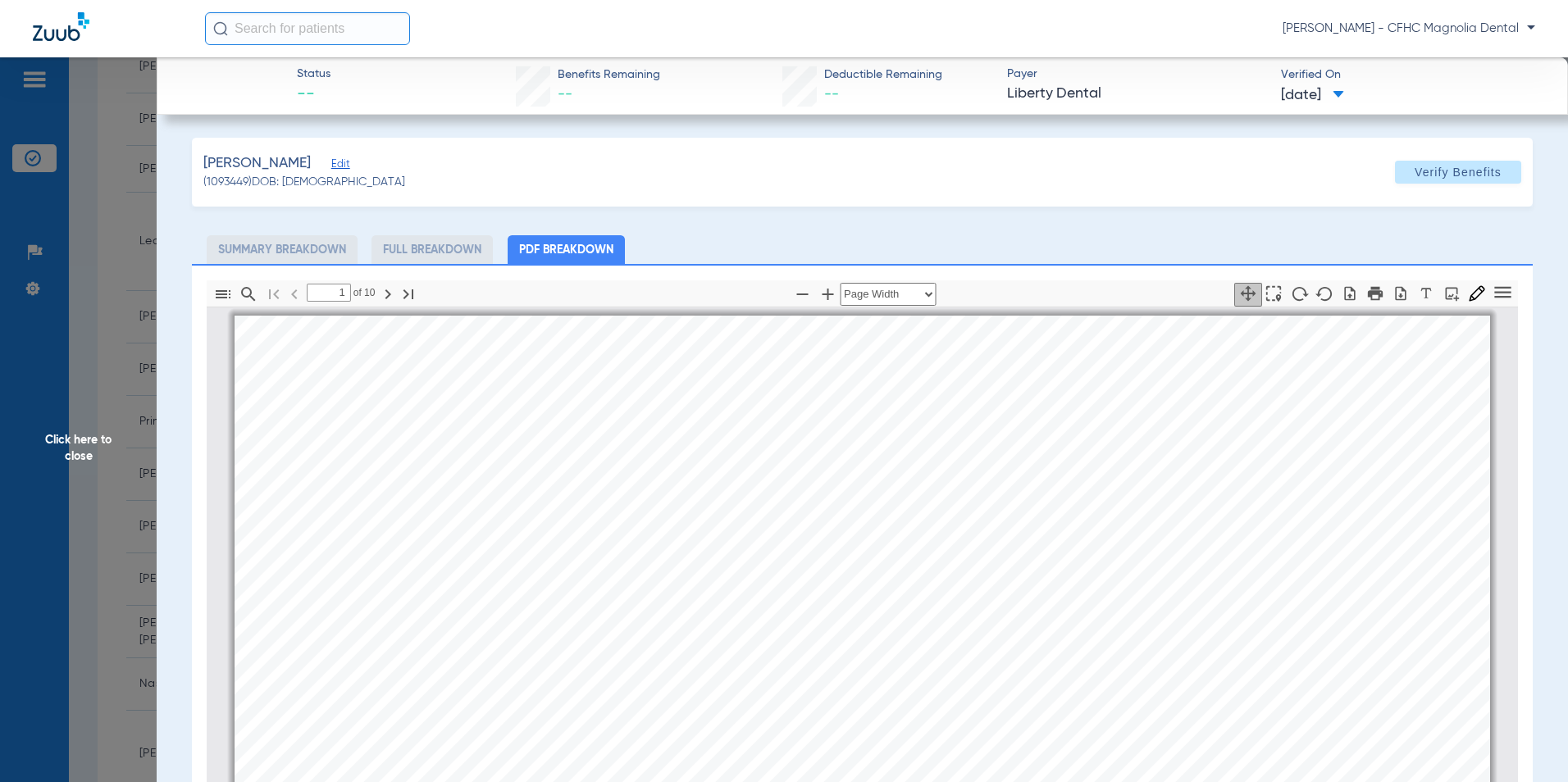
scroll to position [9, 0]
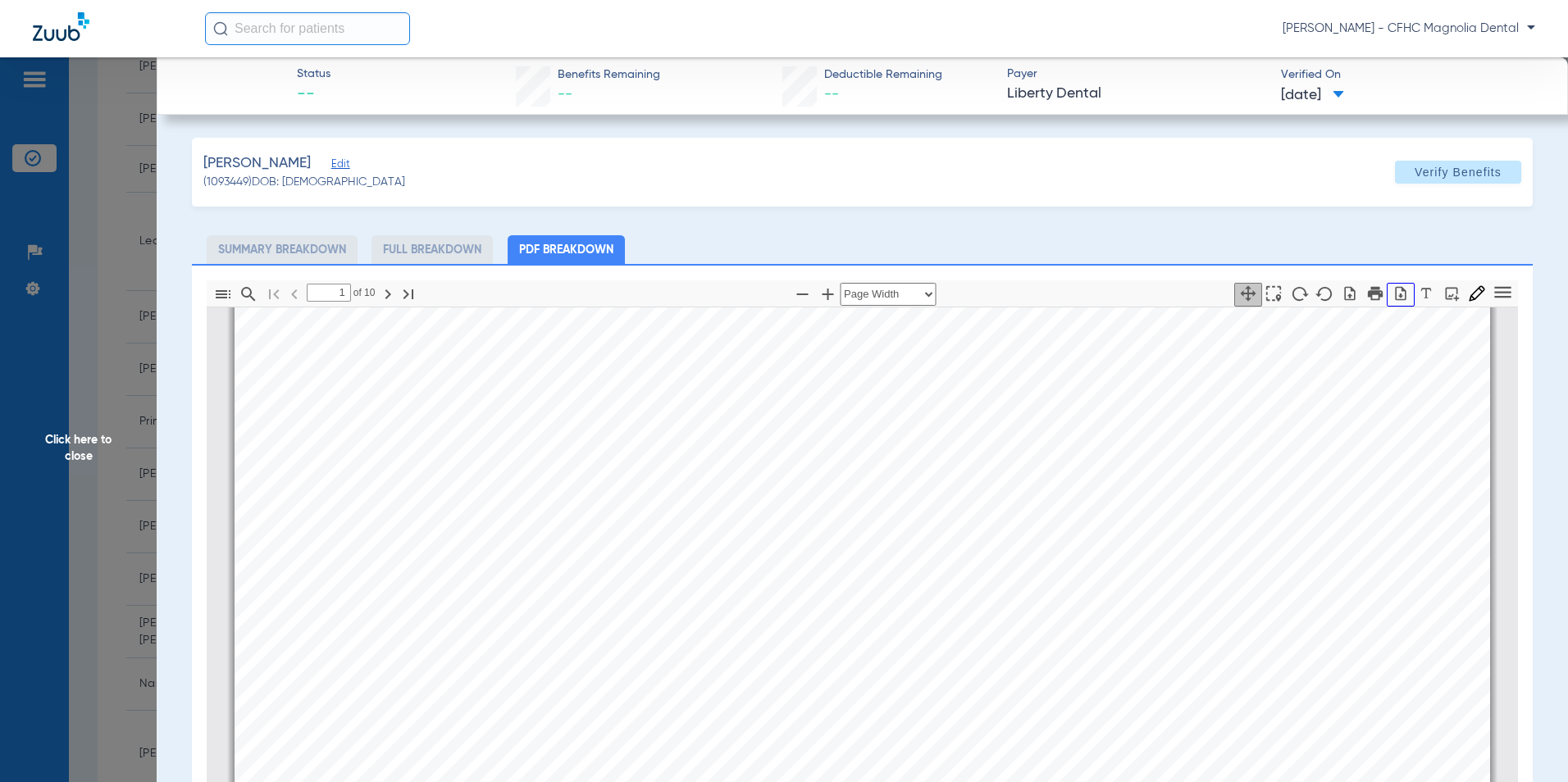
click at [1393, 292] on icon "button" at bounding box center [1400, 293] width 16 height 16
click at [1027, 508] on div "Information provided below will be cross-checked with member eligibility record…" at bounding box center [862, 506] width 1256 height 889
click at [1008, 503] on span "Check Provider Eligibility" at bounding box center [1038, 498] width 120 height 10
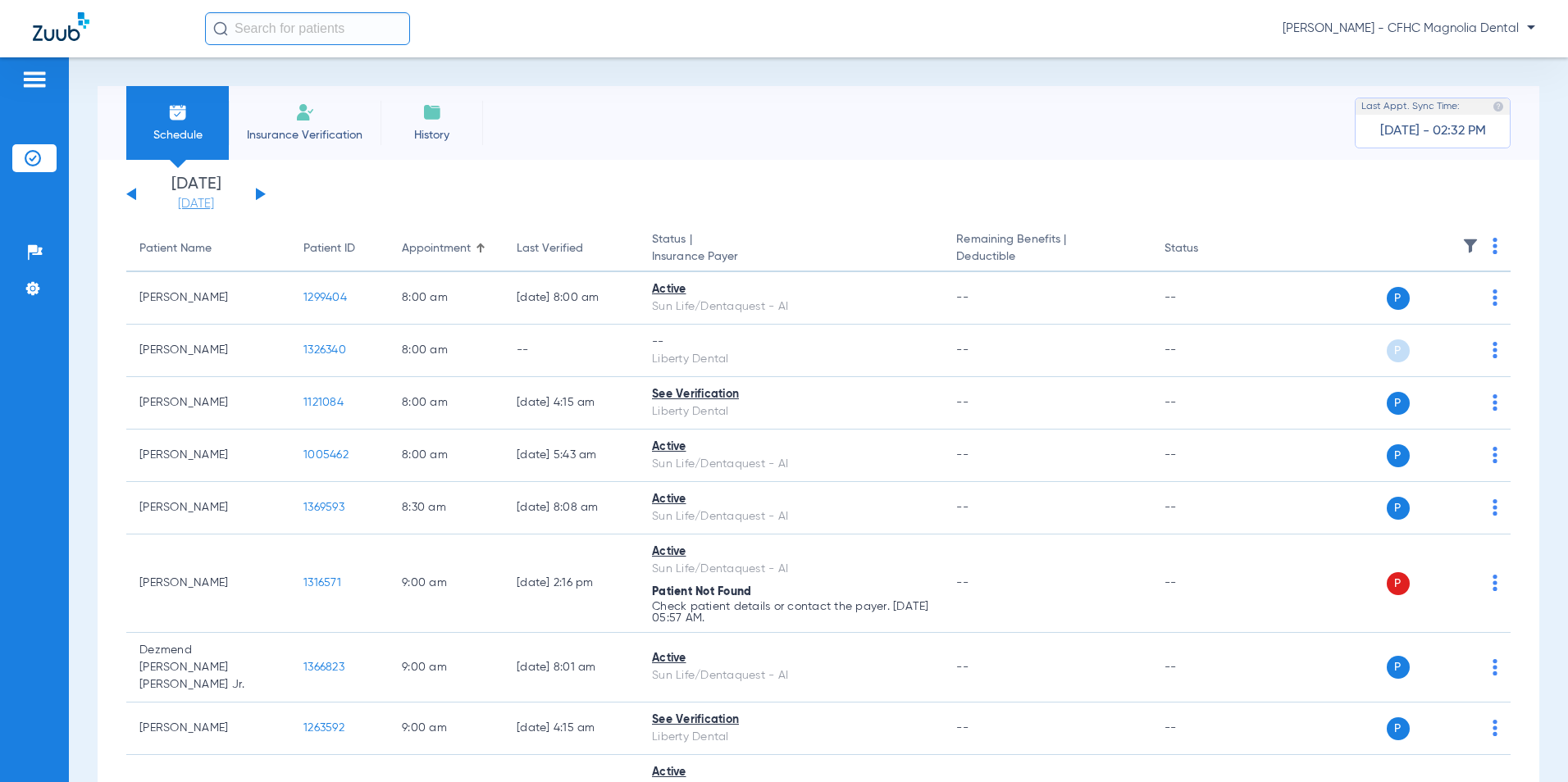
click at [217, 209] on link "[DATE]" at bounding box center [196, 204] width 99 height 16
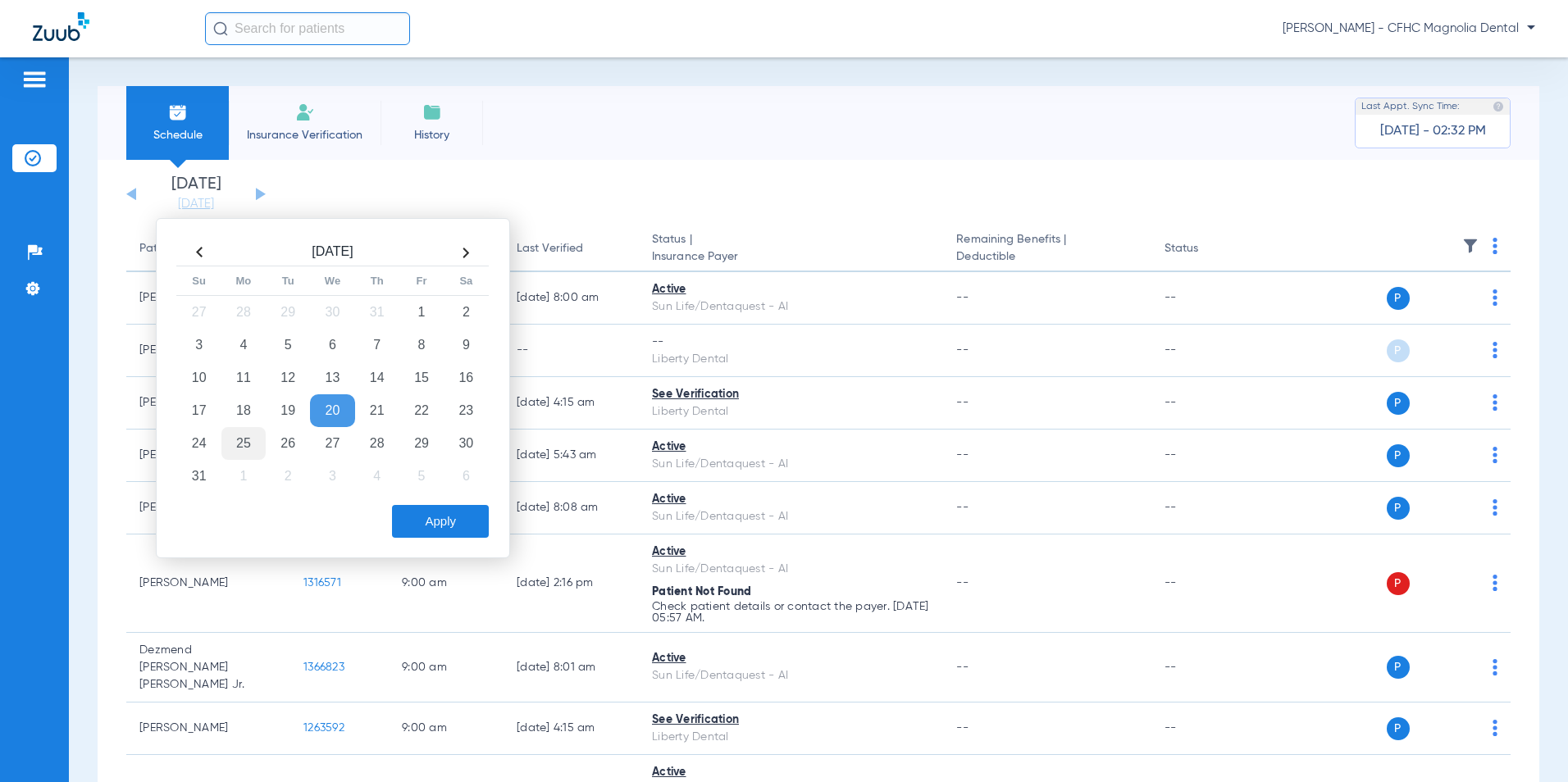
click at [239, 449] on td "25" at bounding box center [244, 444] width 45 height 33
click at [406, 519] on button "Apply" at bounding box center [441, 521] width 97 height 33
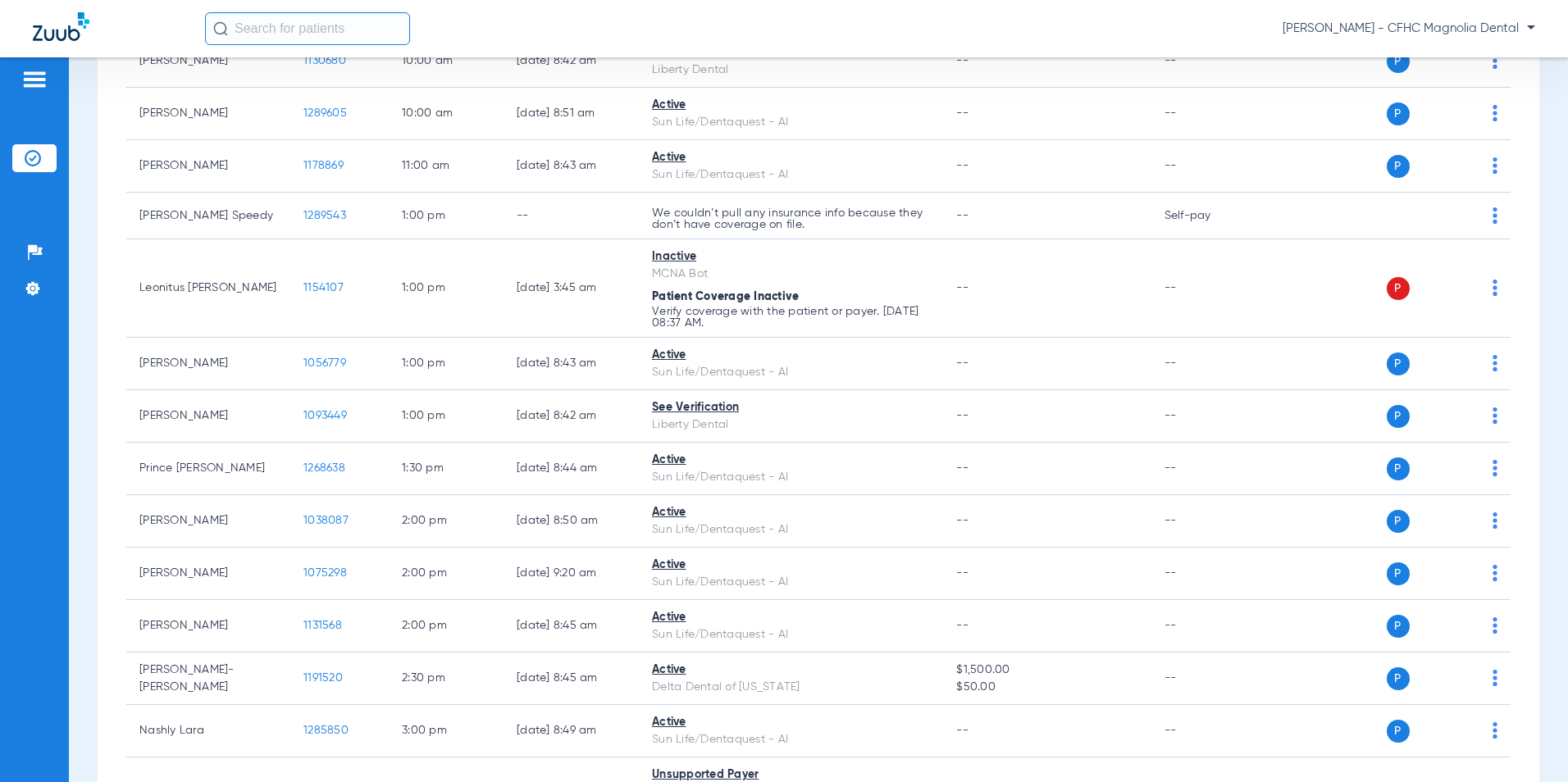
scroll to position [902, 0]
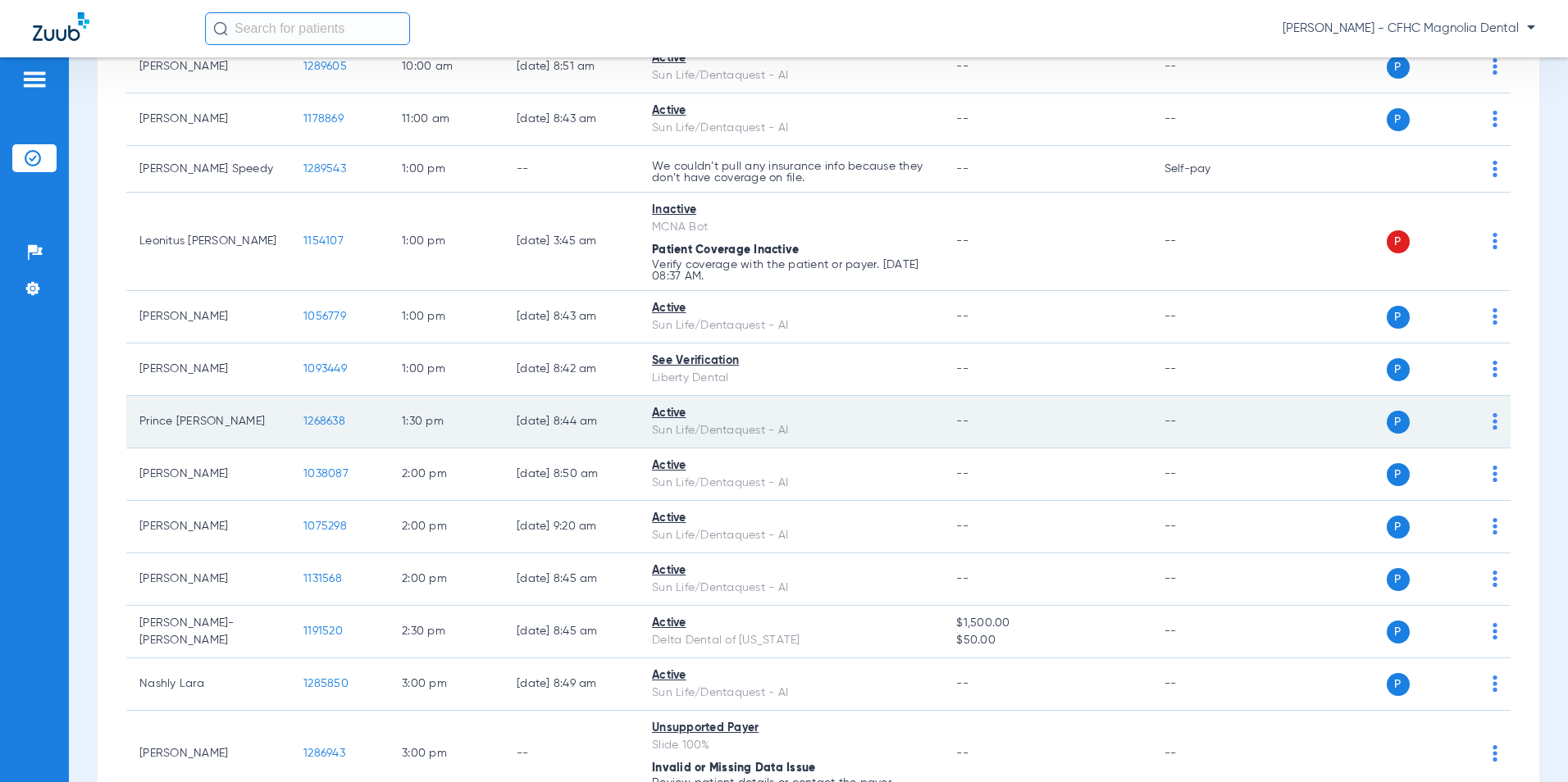
click at [343, 418] on span "1268638" at bounding box center [324, 422] width 42 height 11
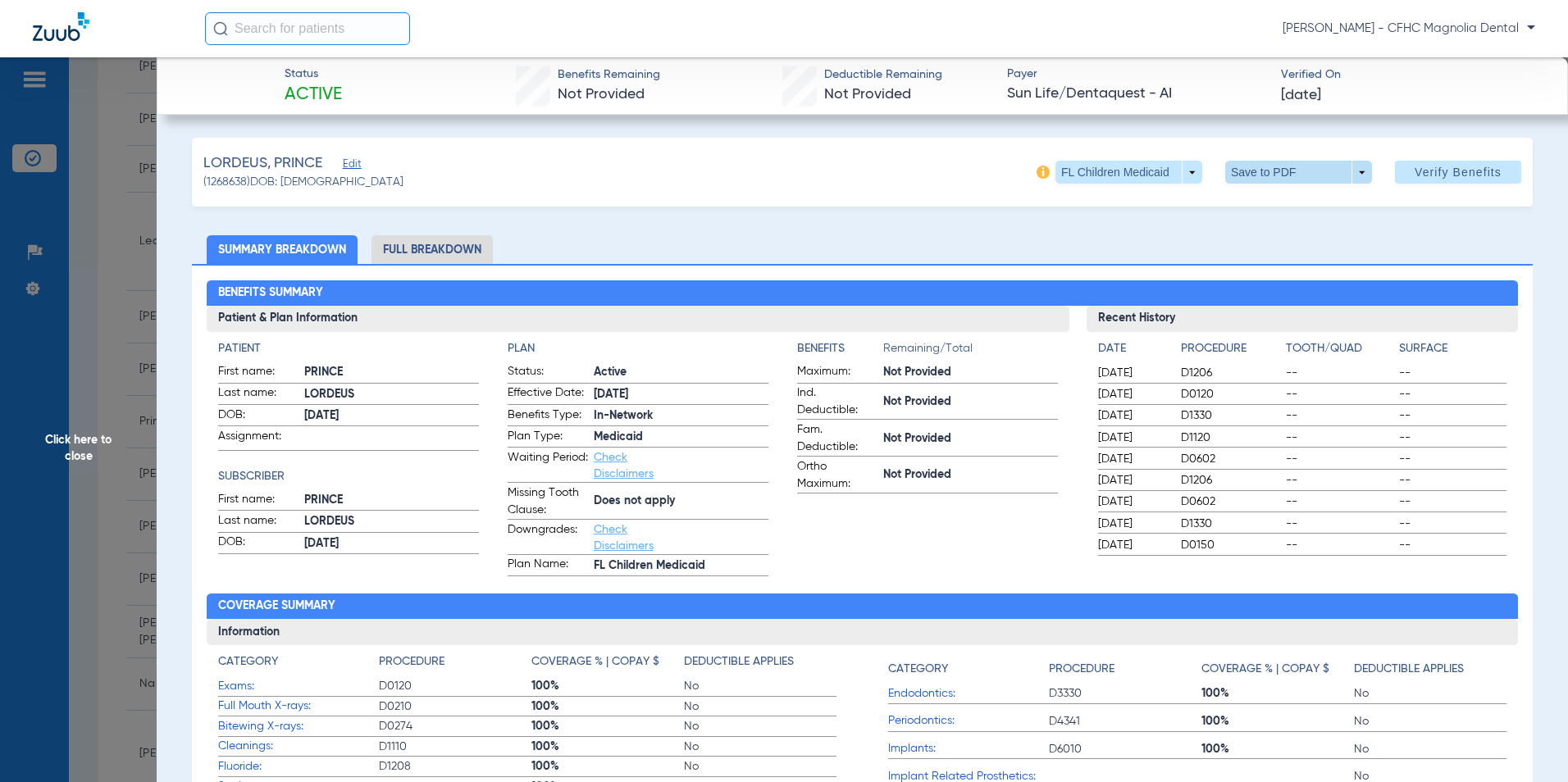
click at [1280, 169] on span at bounding box center [1299, 173] width 40 height 40
click at [1275, 194] on button "insert_drive_file Save to PDF" at bounding box center [1276, 205] width 124 height 33
click at [86, 438] on span "Click here to close" at bounding box center [78, 448] width 156 height 782
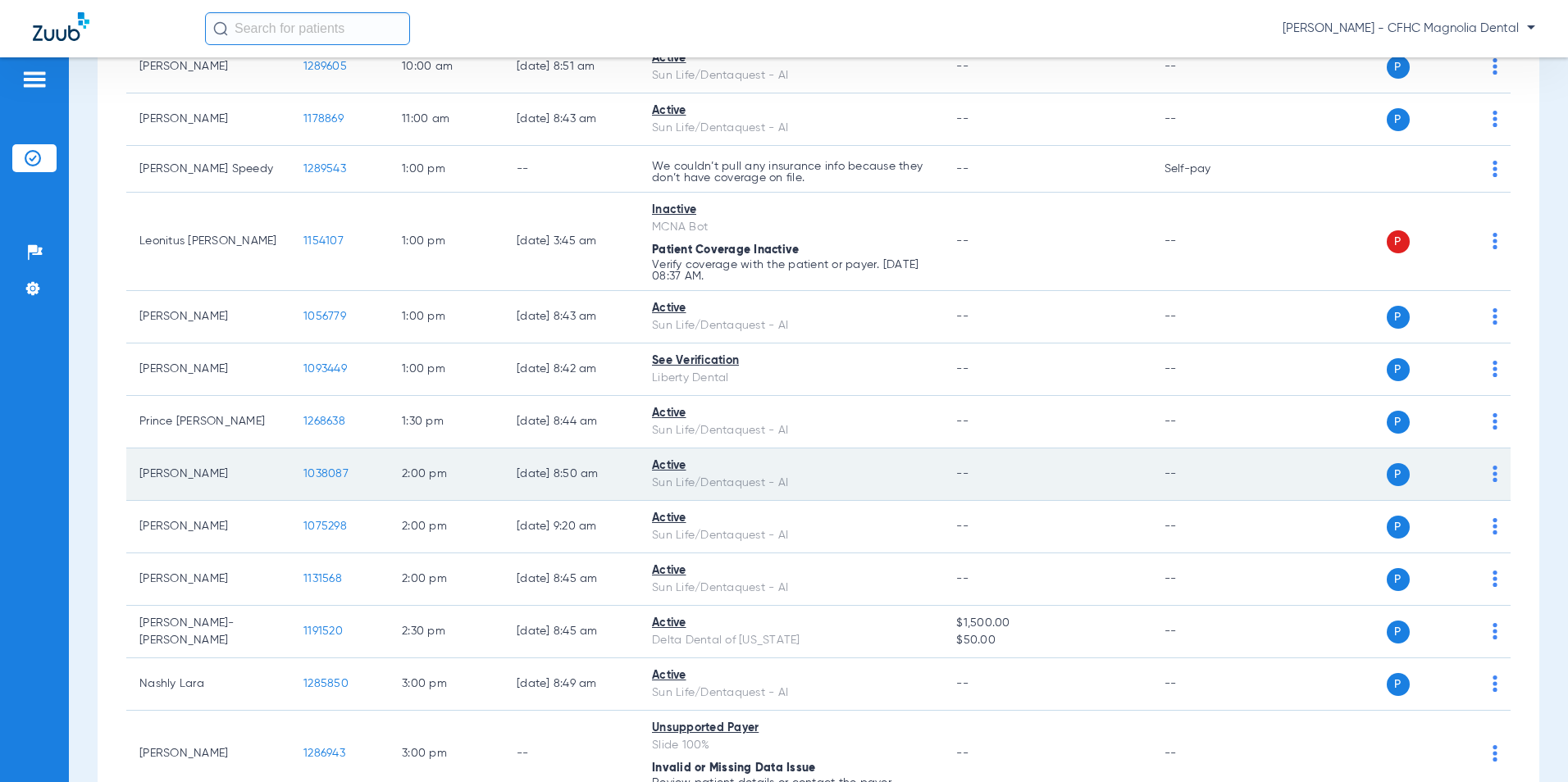
click at [319, 479] on span "1038087" at bounding box center [326, 474] width 46 height 11
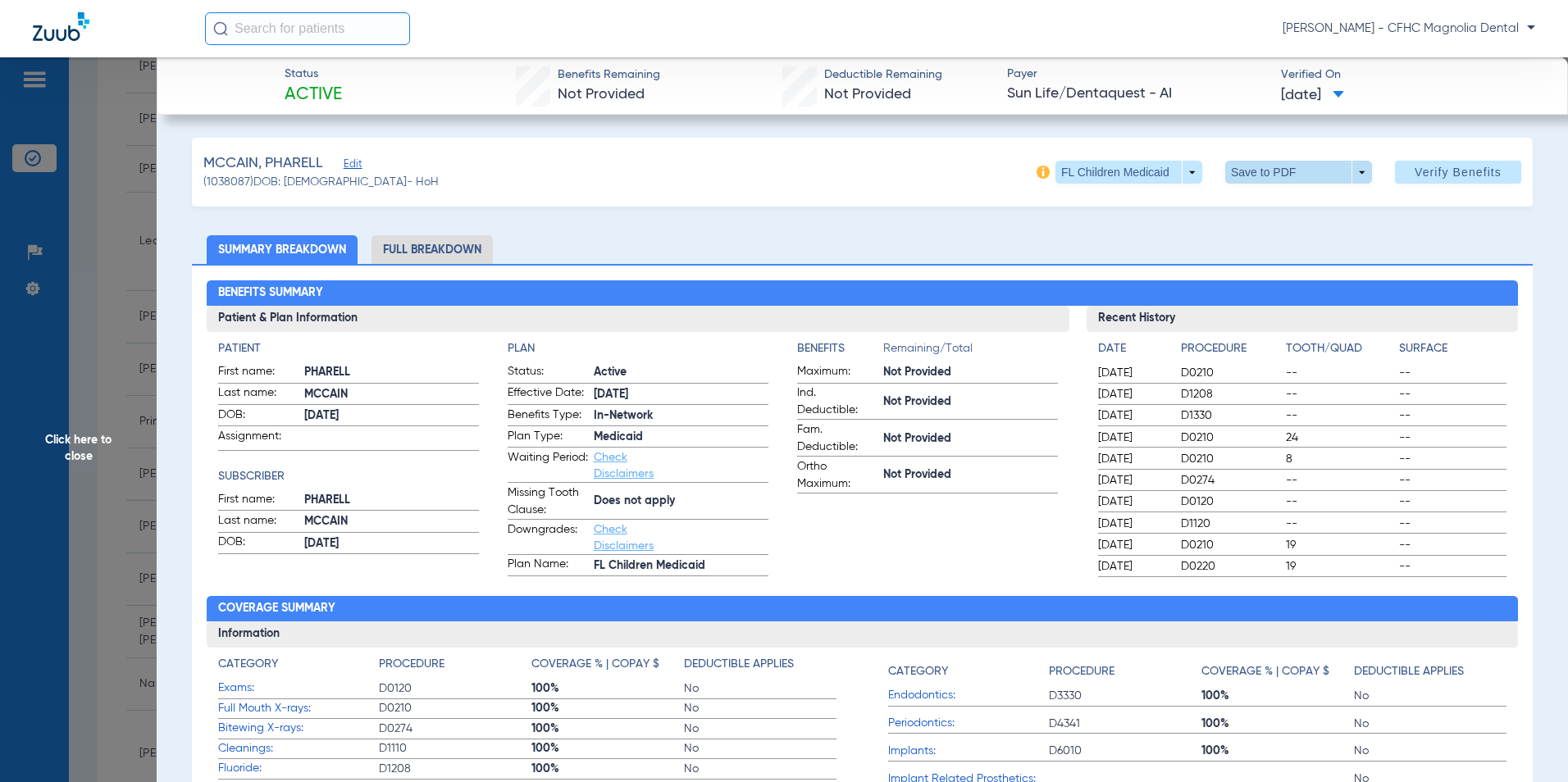
click at [1279, 173] on span at bounding box center [1299, 173] width 40 height 40
click at [1243, 211] on mat-icon "insert_drive_file" at bounding box center [1236, 205] width 20 height 20
click at [79, 449] on span "Click here to close" at bounding box center [78, 448] width 156 height 782
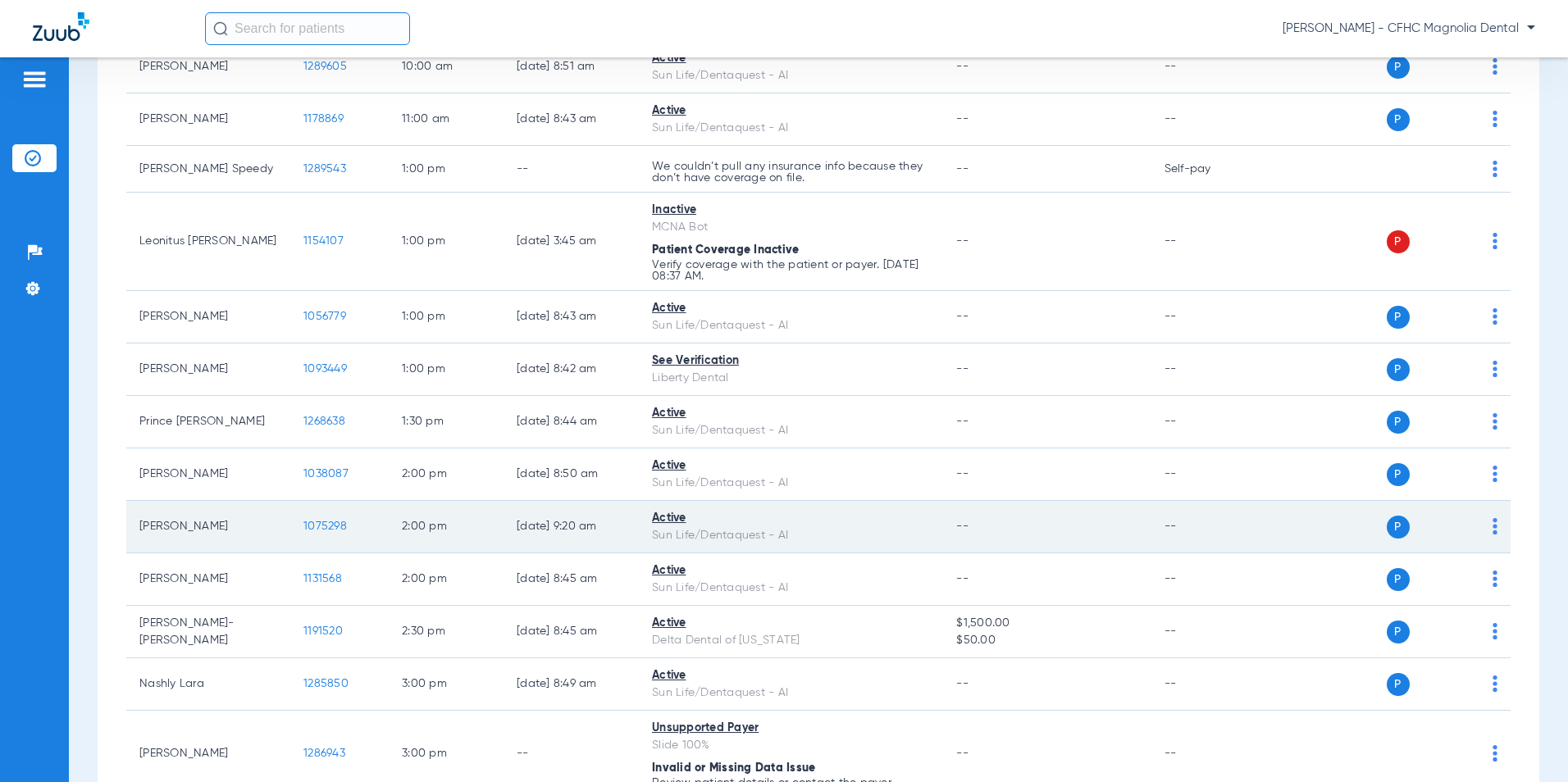
click at [331, 521] on span "1075298" at bounding box center [325, 526] width 44 height 11
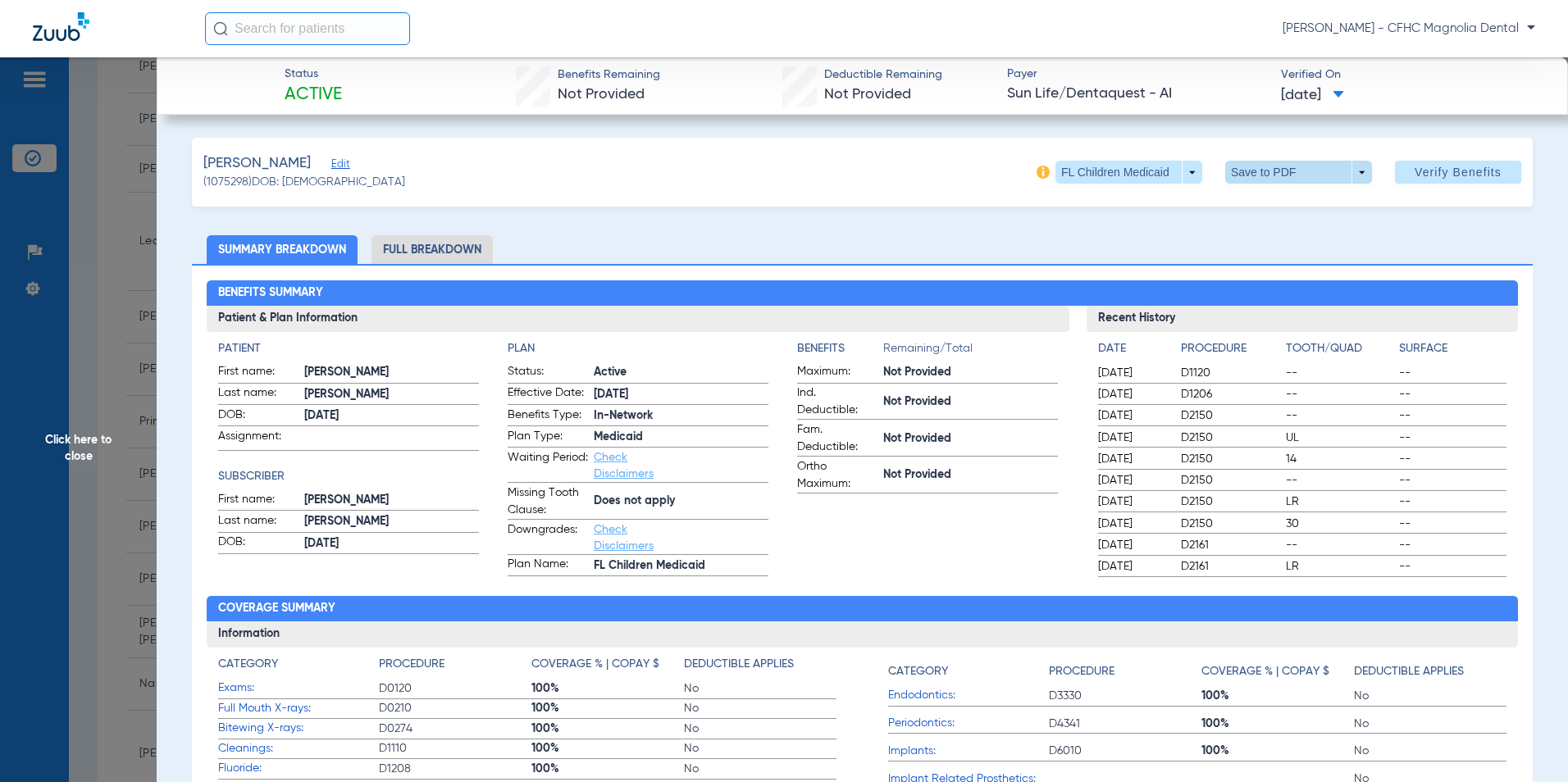
click at [1282, 170] on span at bounding box center [1299, 173] width 40 height 40
click at [1278, 204] on span "Save to PDF" at bounding box center [1292, 205] width 64 height 11
click at [98, 431] on span "Click here to close" at bounding box center [78, 448] width 156 height 782
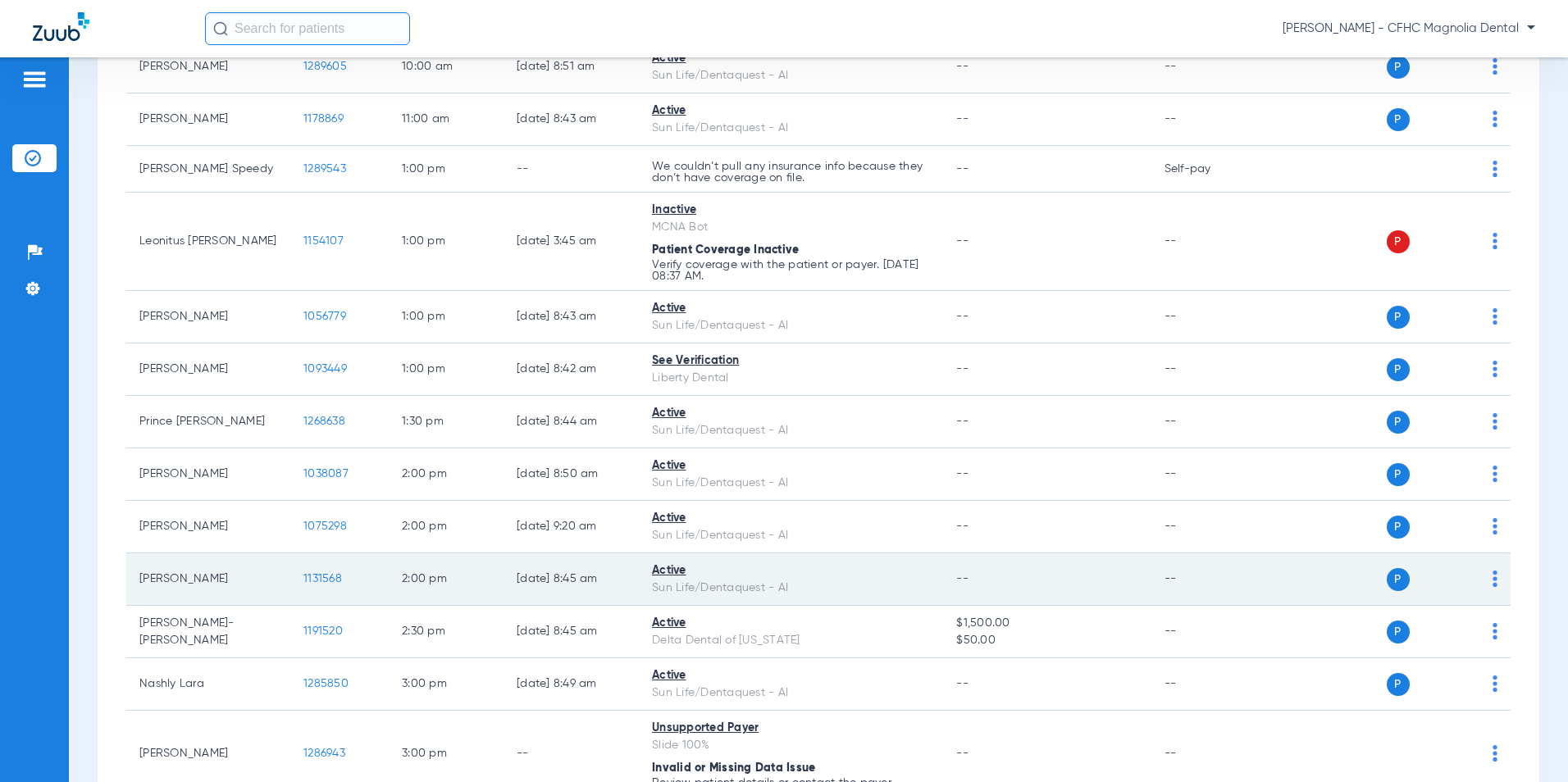
click at [320, 580] on span "1131568" at bounding box center [322, 579] width 39 height 11
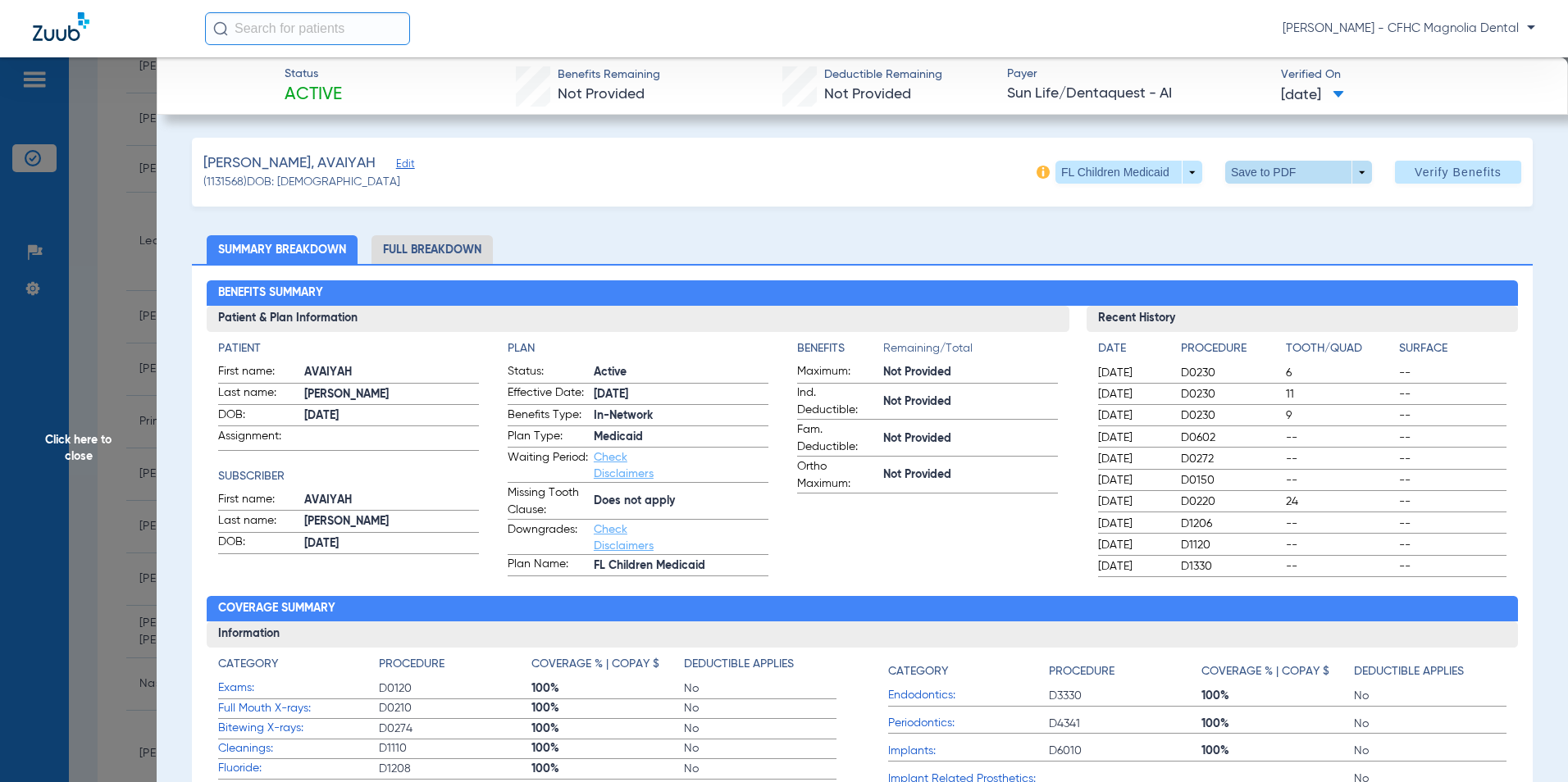
click at [1227, 178] on span at bounding box center [1299, 173] width 147 height 23
click at [1279, 209] on span "Save to PDF" at bounding box center [1292, 205] width 64 height 11
